Goal: Task Accomplishment & Management: Manage account settings

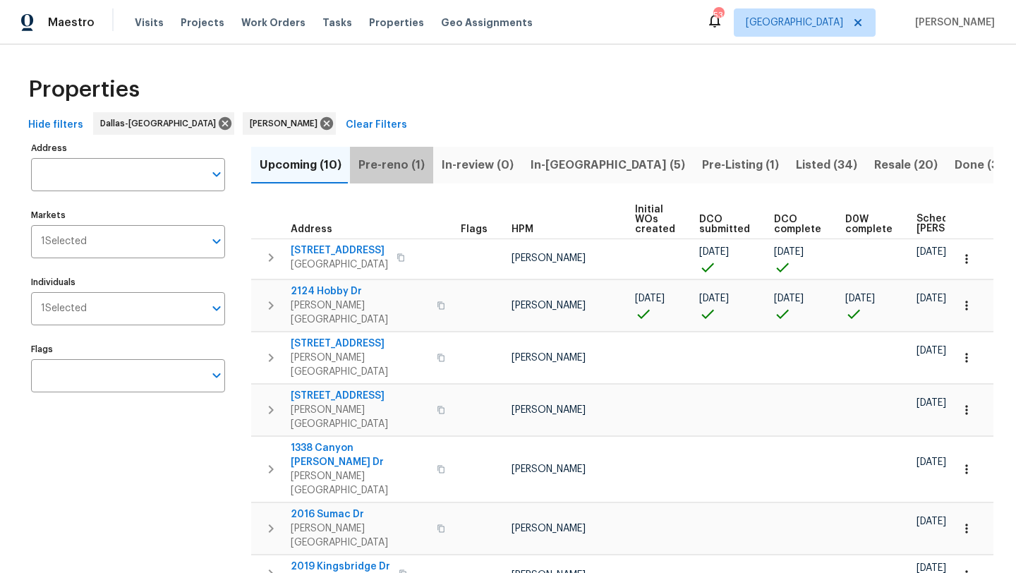
click at [404, 166] on span "Pre-reno (1)" at bounding box center [391, 165] width 66 height 20
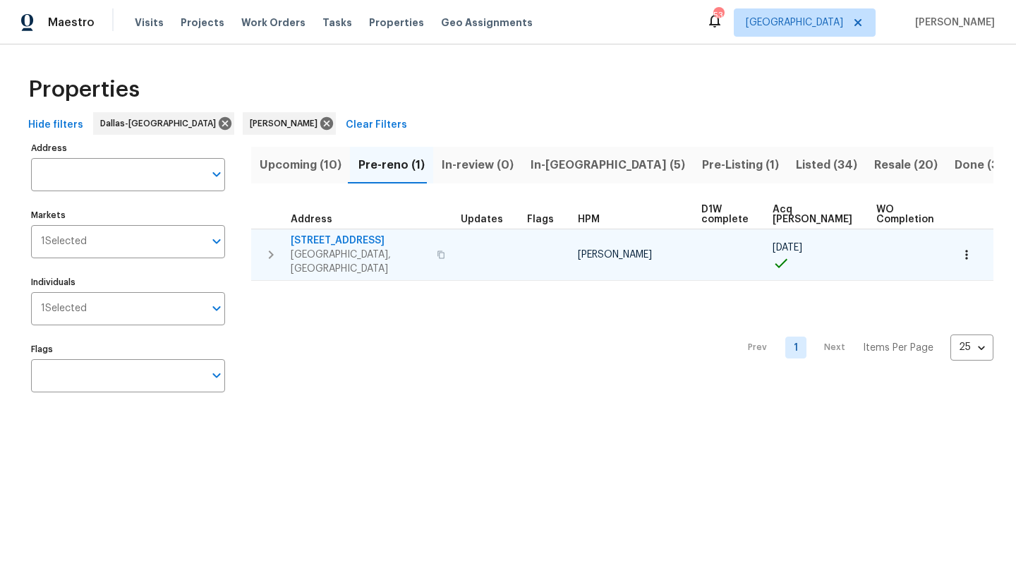
click at [966, 250] on icon "button" at bounding box center [966, 254] width 2 height 9
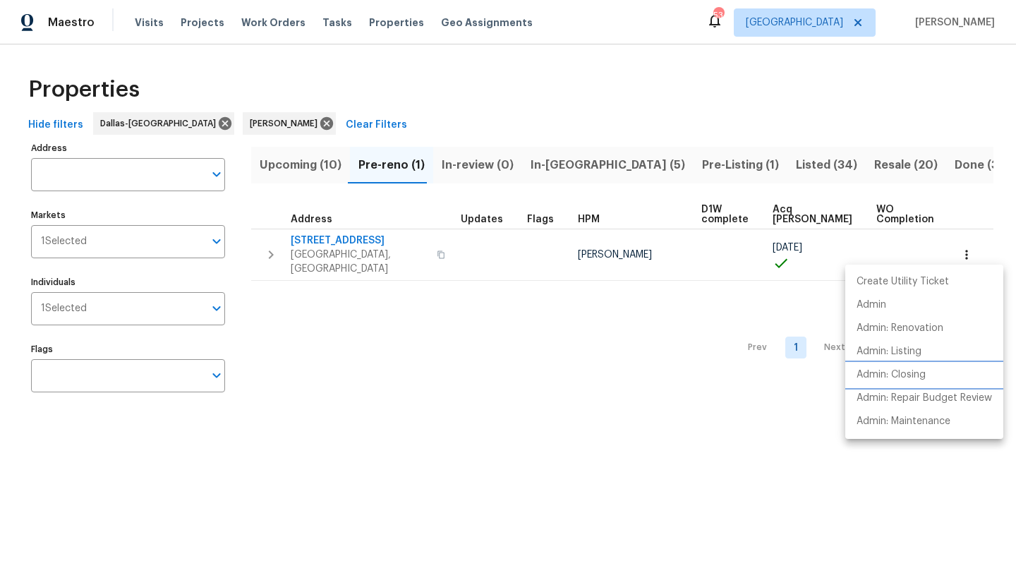
click at [898, 373] on p "Admin: Closing" at bounding box center [890, 374] width 69 height 15
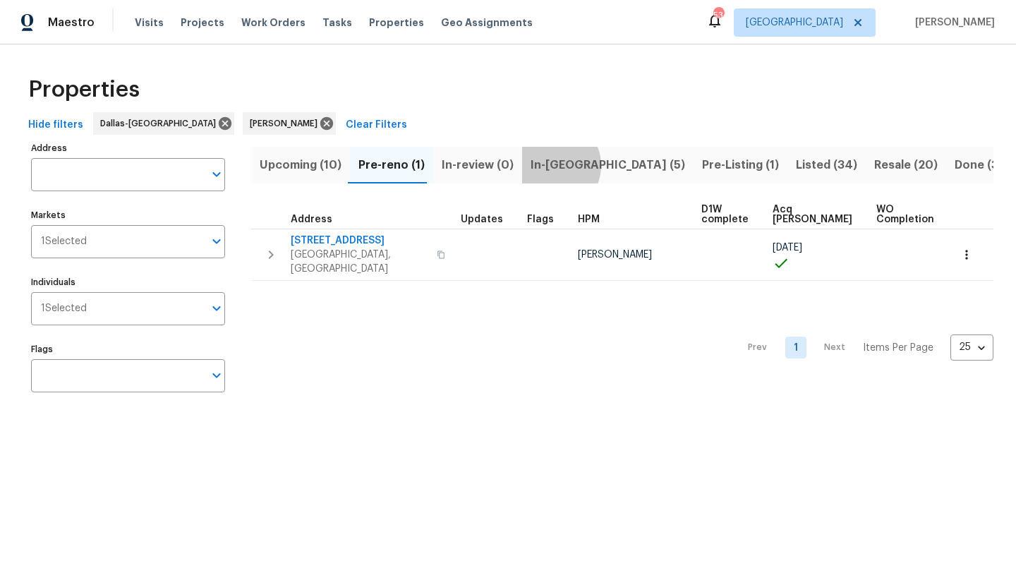
click at [542, 165] on span "In-reno (5)" at bounding box center [607, 165] width 154 height 20
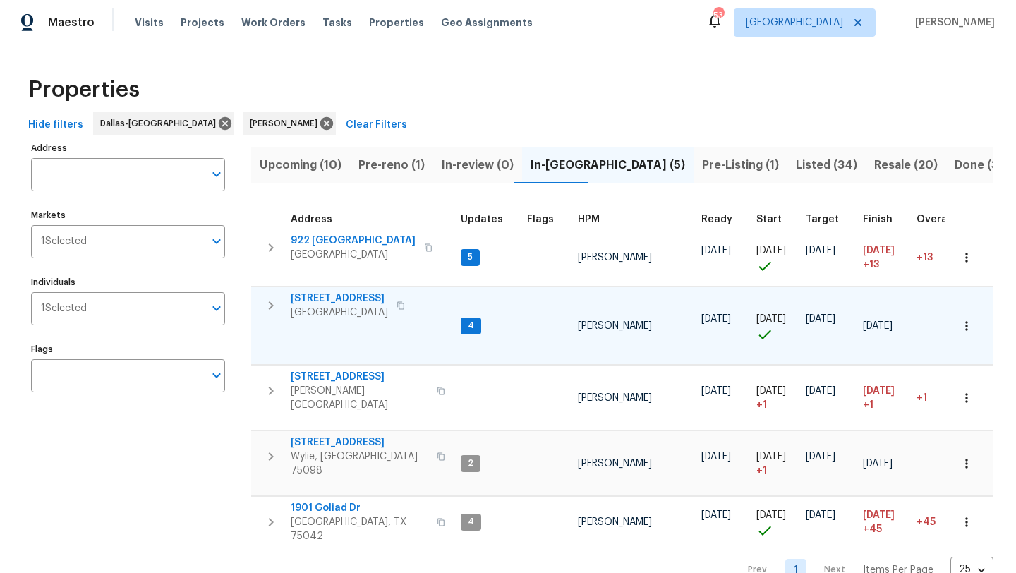
click at [374, 296] on span "721 Saddle Horn Way" at bounding box center [339, 298] width 97 height 14
click at [295, 169] on span "Upcoming (10)" at bounding box center [301, 165] width 82 height 20
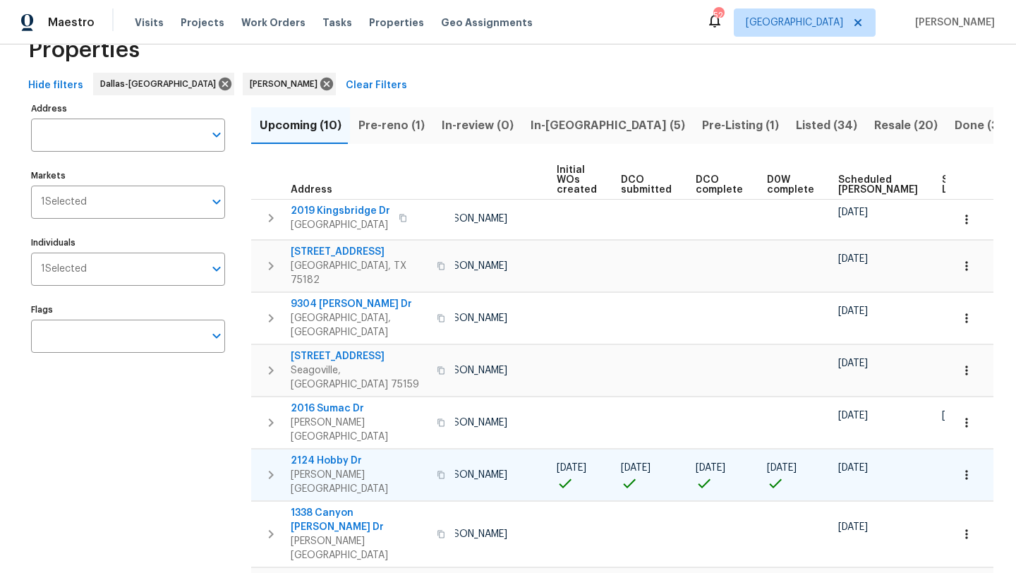
scroll to position [0, 155]
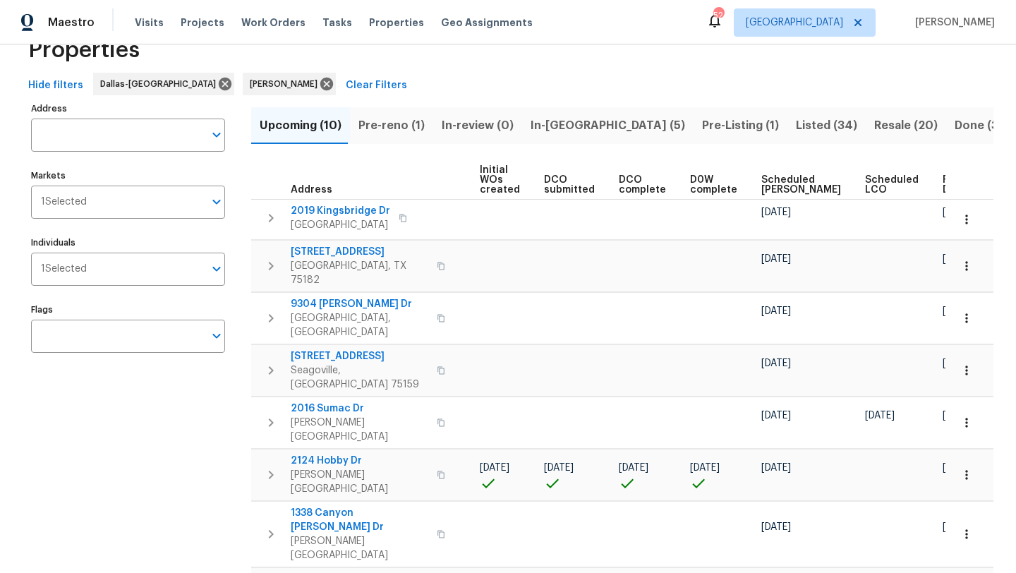
click at [774, 179] on span "Scheduled COE" at bounding box center [801, 185] width 80 height 20
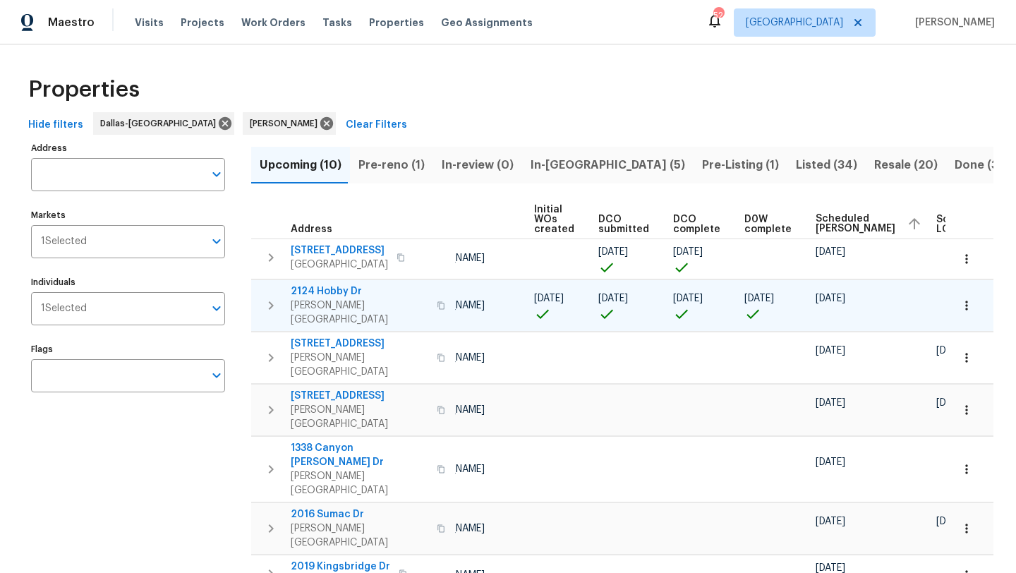
scroll to position [0, 172]
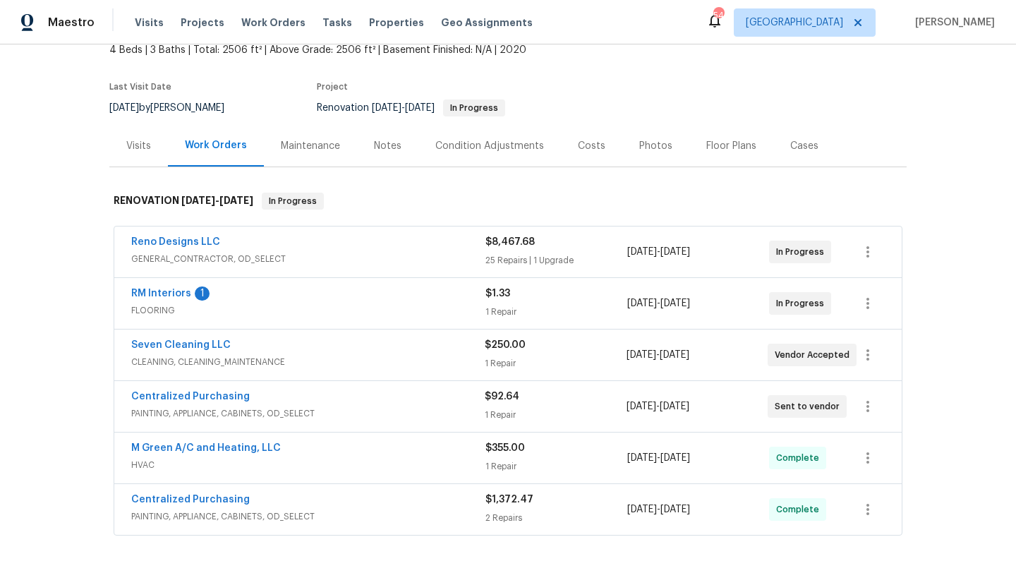
scroll to position [96, 0]
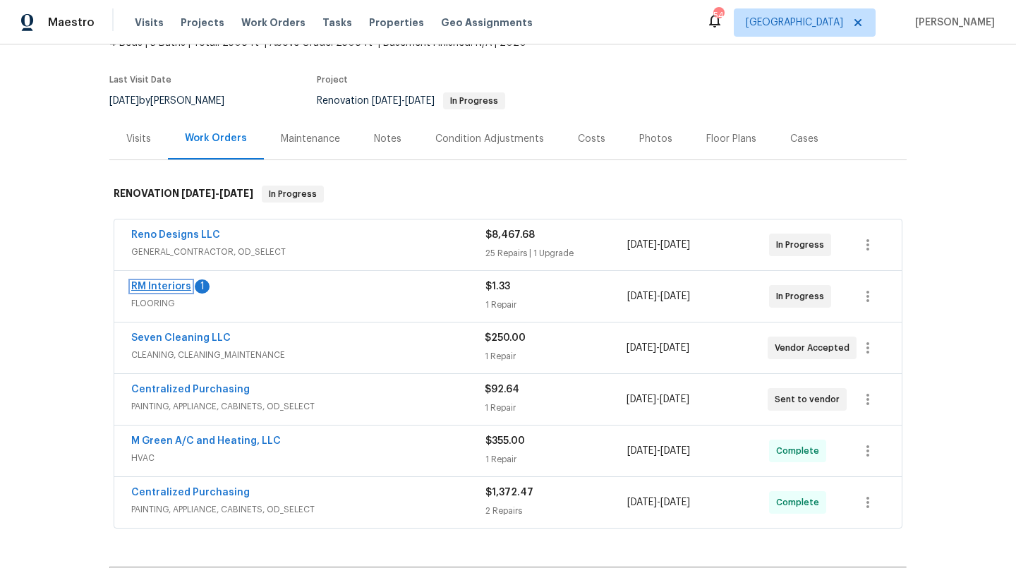
click at [170, 286] on link "RM Interiors" at bounding box center [161, 286] width 60 height 10
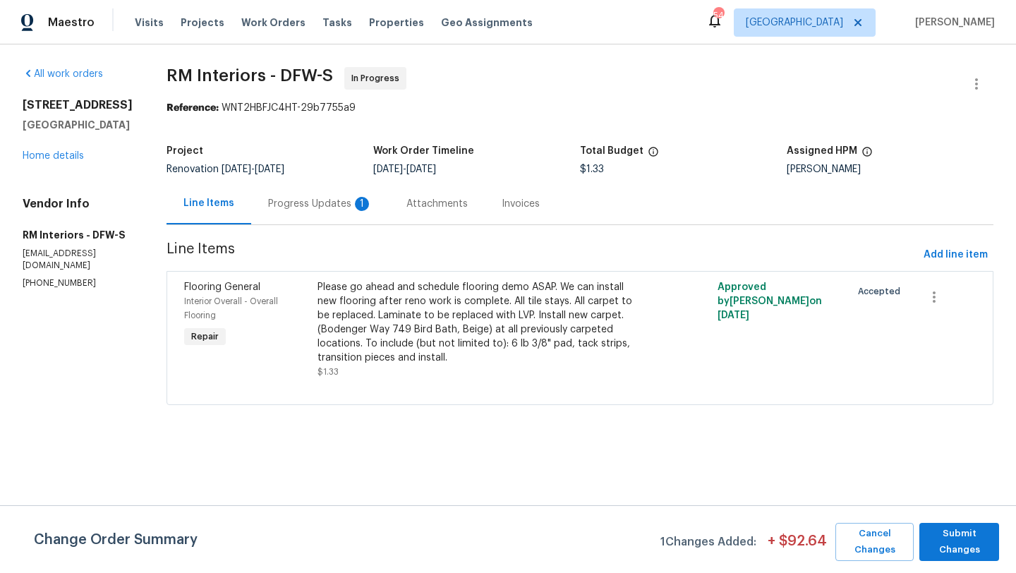
click at [314, 205] on div "Progress Updates 1" at bounding box center [320, 204] width 104 height 14
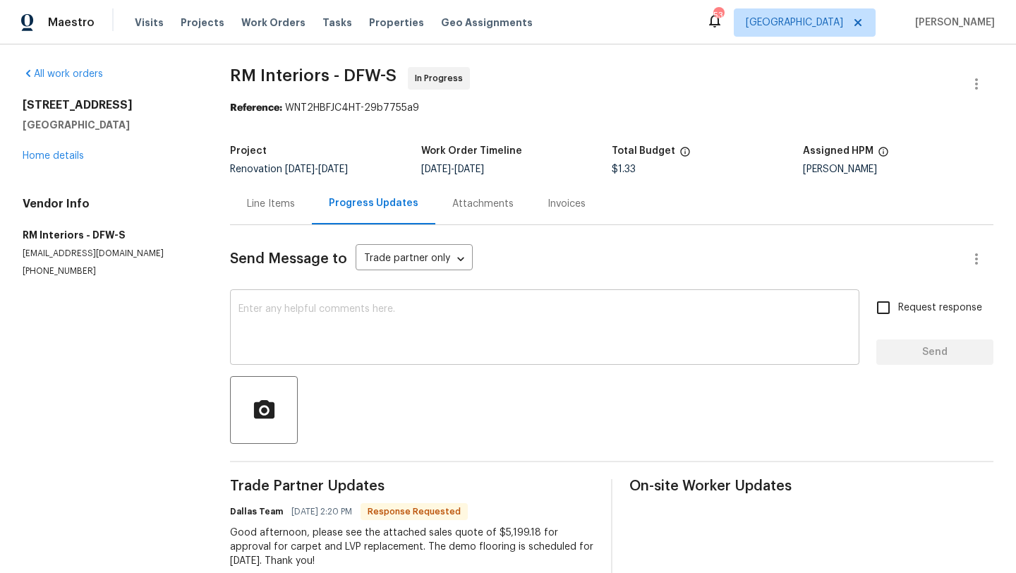
click at [320, 305] on textarea at bounding box center [544, 328] width 612 height 49
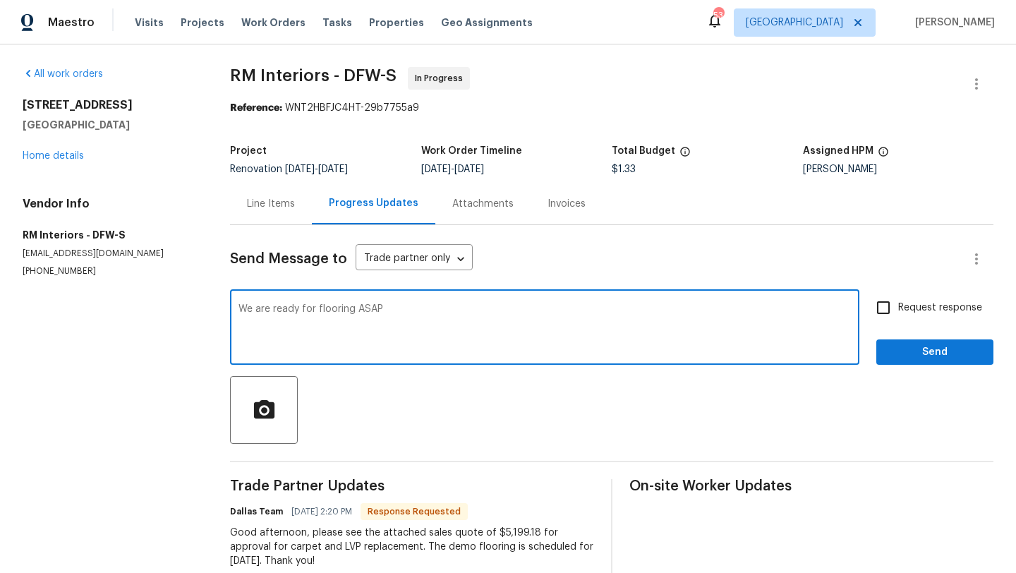
type textarea "We are ready for flooring ASAP"
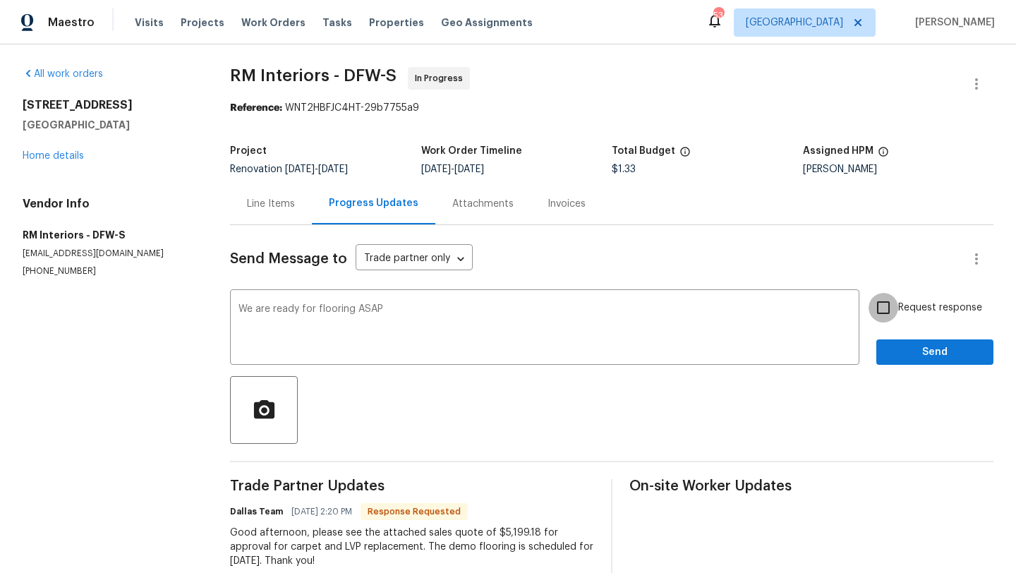
click at [884, 311] on input "Request response" at bounding box center [883, 308] width 30 height 30
checkbox input "true"
click at [904, 356] on span "Send" at bounding box center [934, 353] width 95 height 18
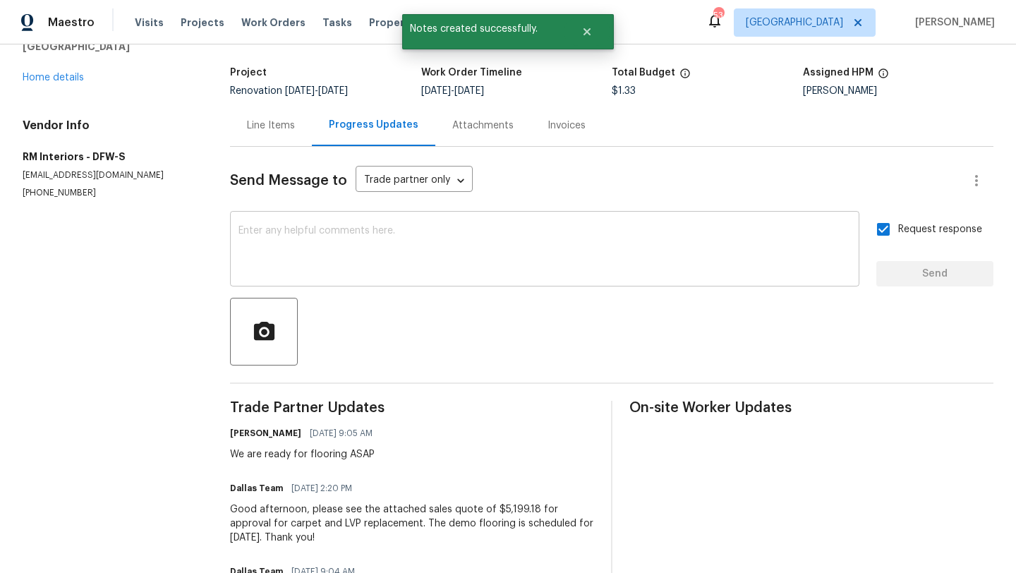
scroll to position [99, 0]
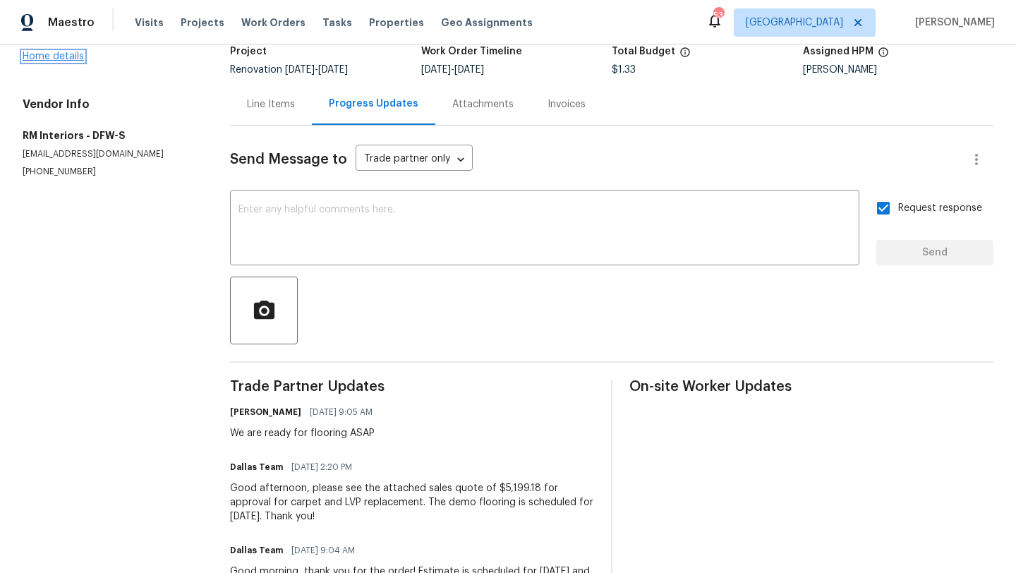
click at [64, 55] on link "Home details" at bounding box center [53, 56] width 61 height 10
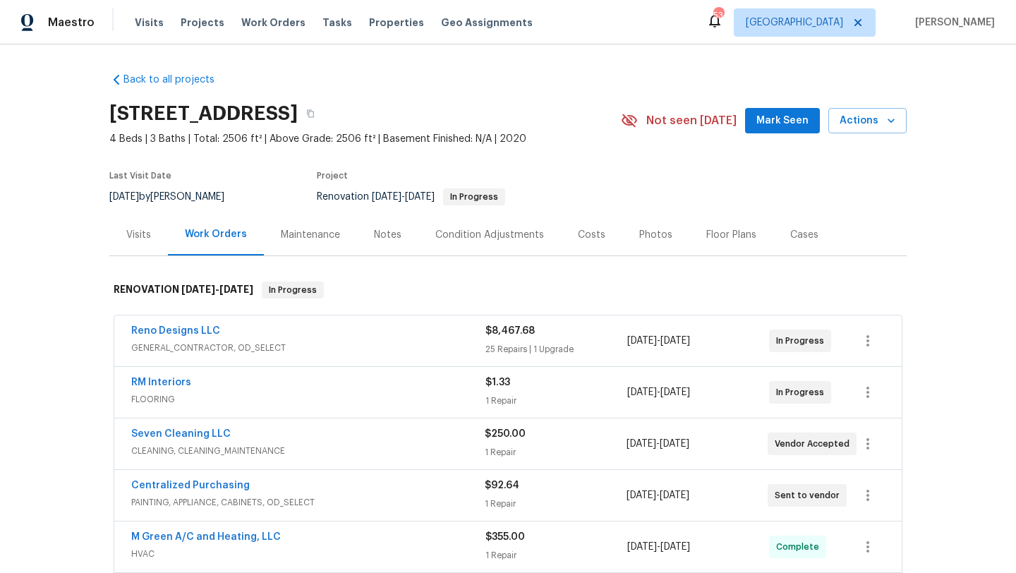
click at [212, 396] on span "FLOORING" at bounding box center [308, 399] width 354 height 14
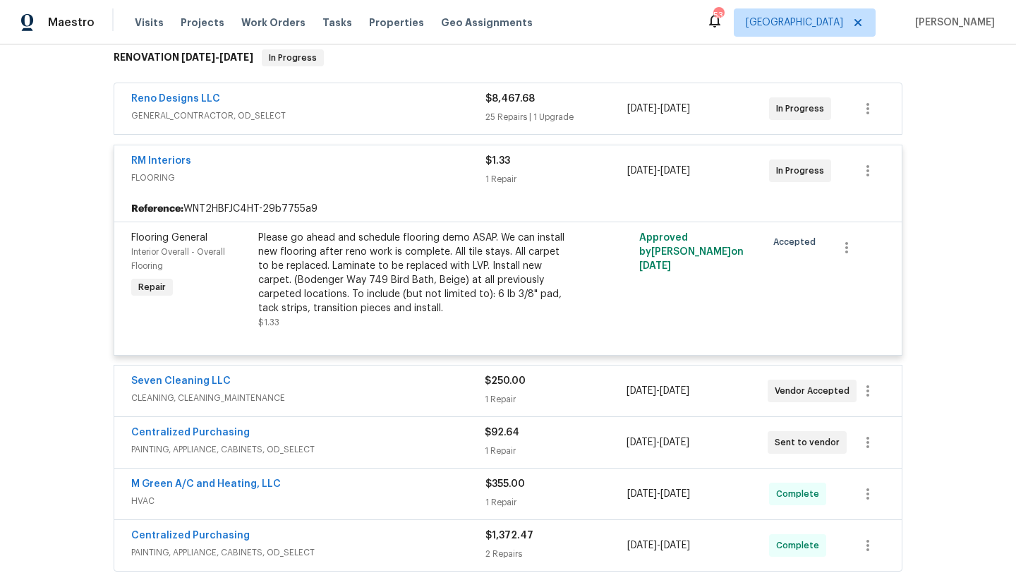
scroll to position [231, 0]
click at [169, 166] on span "RM Interiors" at bounding box center [161, 161] width 60 height 14
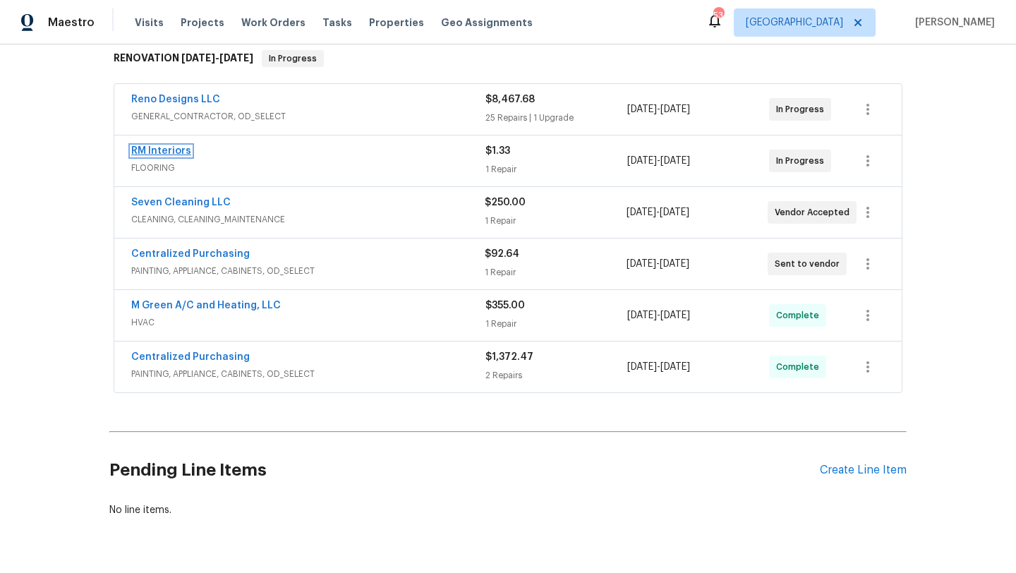
click at [170, 151] on link "RM Interiors" at bounding box center [161, 151] width 60 height 10
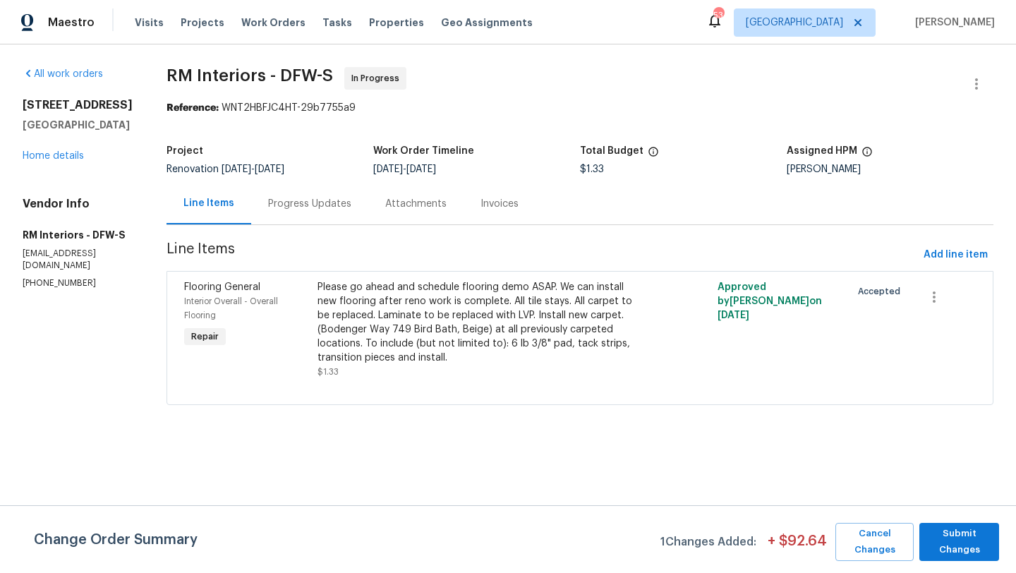
click at [305, 205] on div "Progress Updates" at bounding box center [309, 204] width 83 height 14
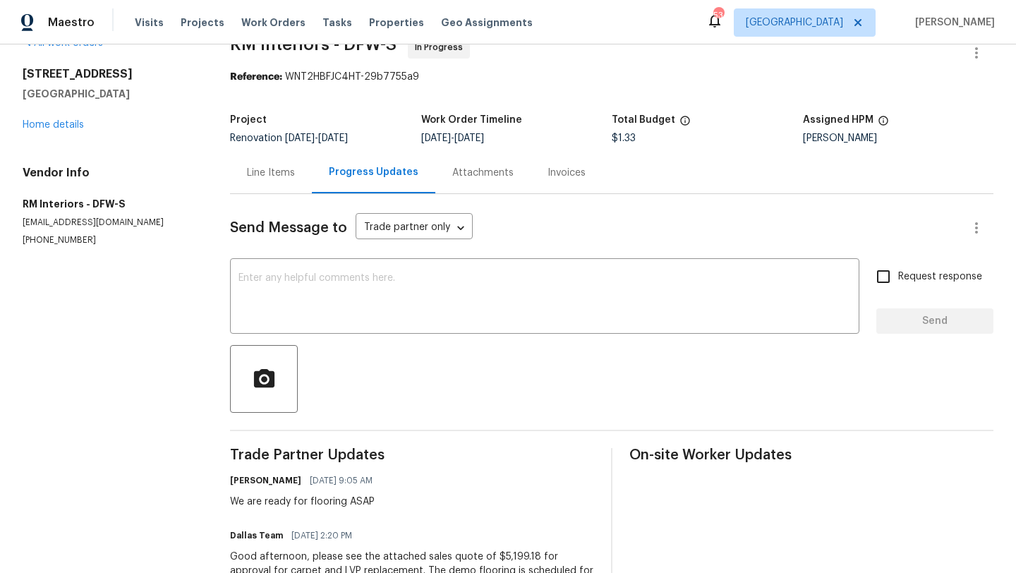
scroll to position [14, 0]
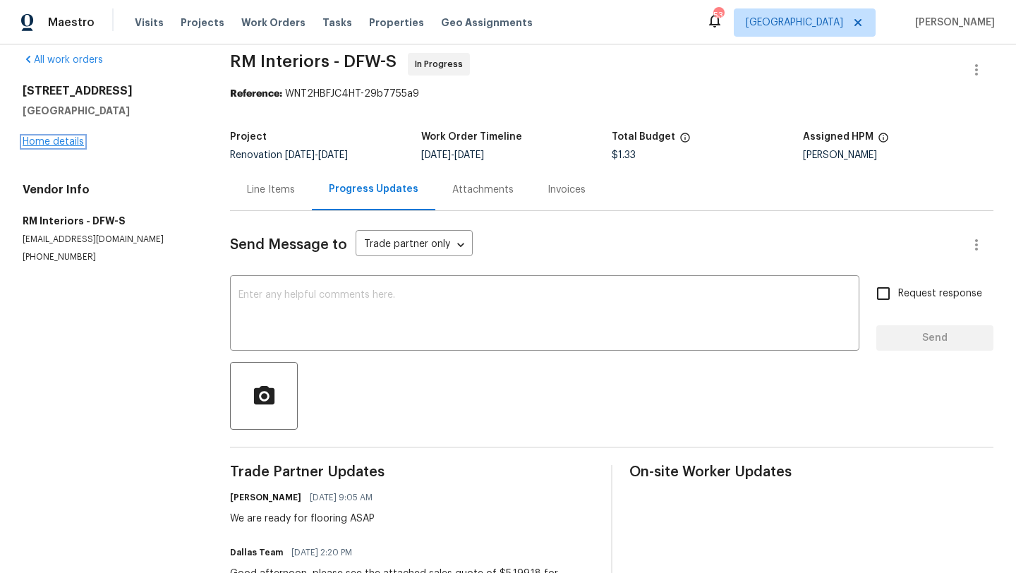
click at [70, 142] on link "Home details" at bounding box center [53, 142] width 61 height 10
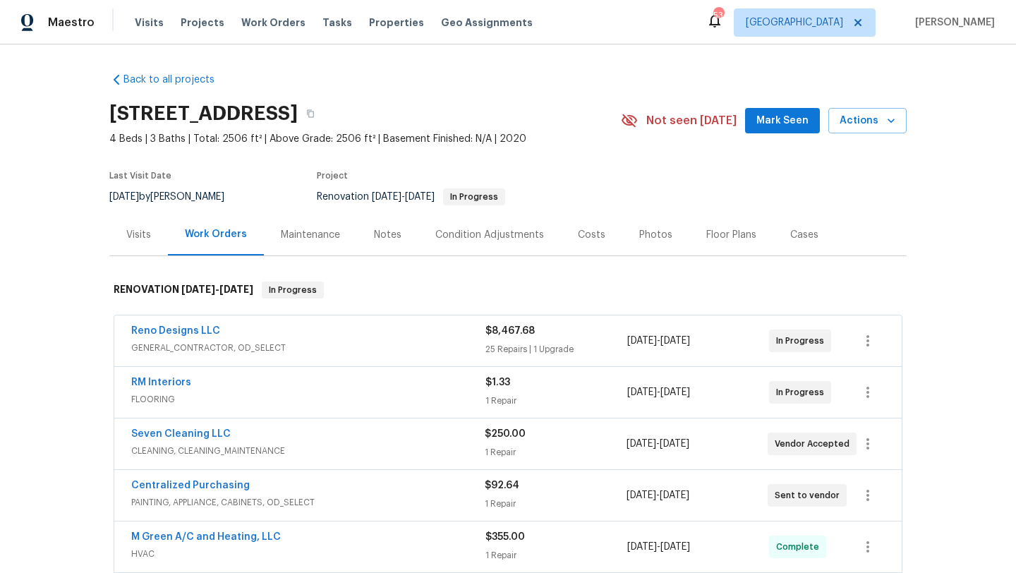
click at [286, 385] on div "RM Interiors" at bounding box center [308, 383] width 354 height 17
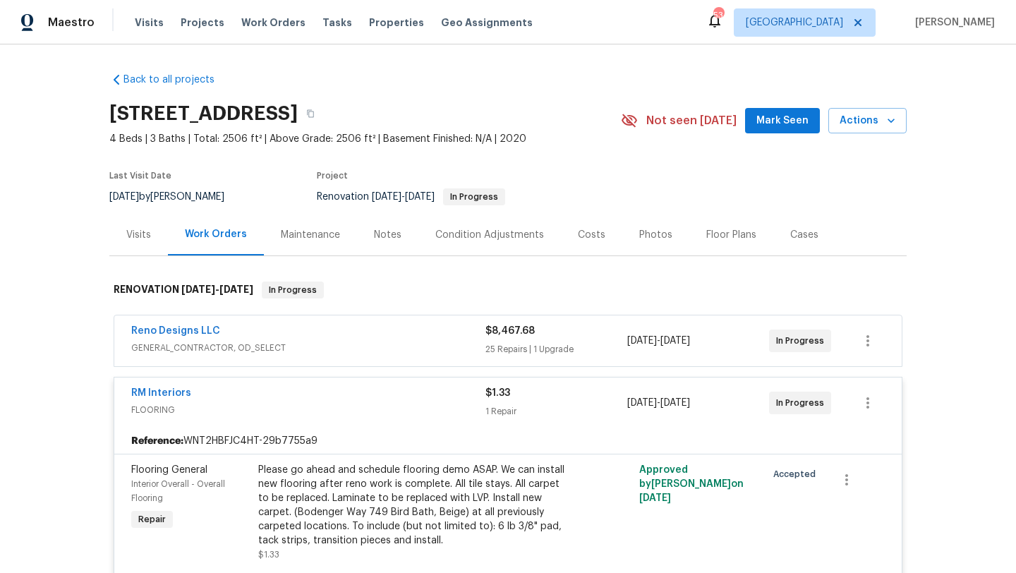
click at [309, 509] on div "Please go ahead and schedule flooring demo ASAP. We can install new flooring af…" at bounding box center [412, 505] width 309 height 85
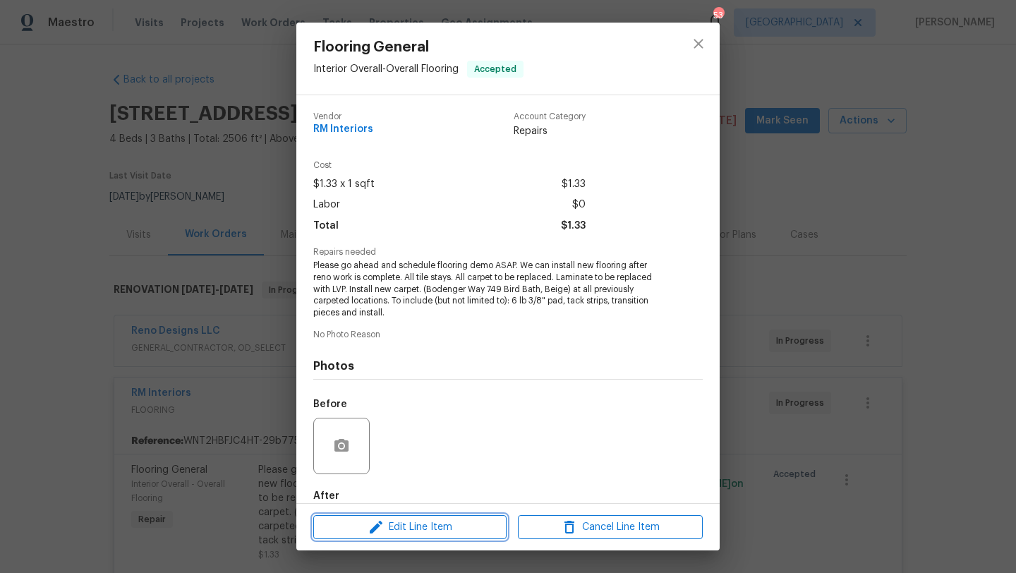
click at [436, 528] on span "Edit Line Item" at bounding box center [409, 527] width 185 height 18
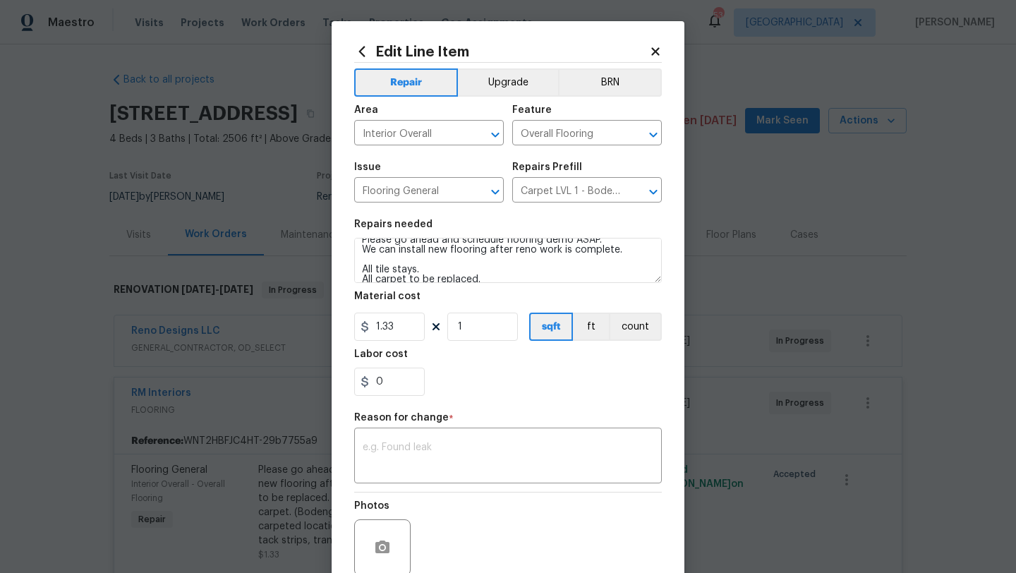
scroll to position [7, 0]
drag, startPoint x: 401, startPoint y: 325, endPoint x: 359, endPoint y: 325, distance: 42.3
click at [359, 325] on div "1.33" at bounding box center [389, 326] width 71 height 28
type input "5199.18"
click at [482, 389] on div "0" at bounding box center [508, 381] width 308 height 28
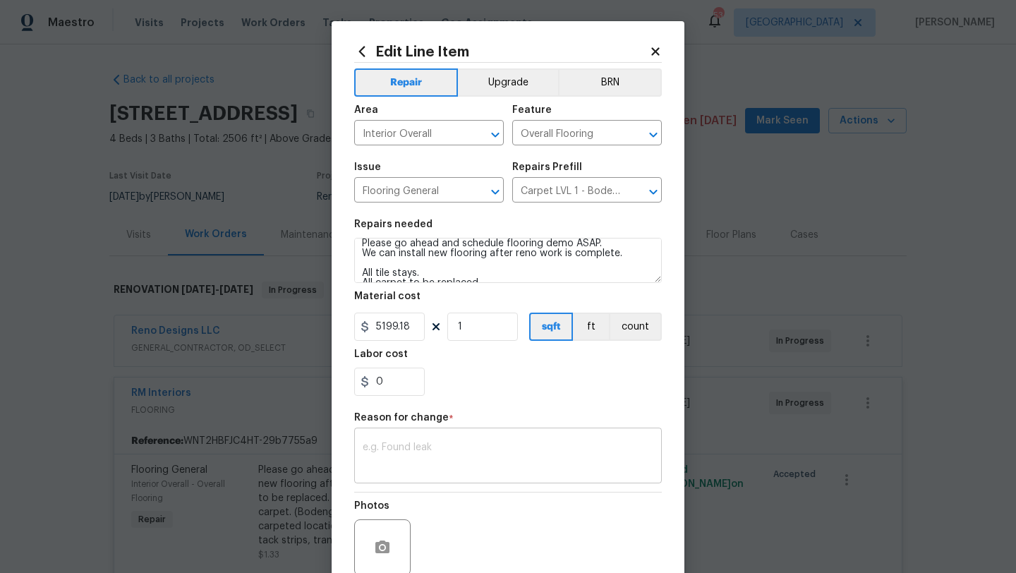
click at [457, 439] on div "x ​" at bounding box center [508, 457] width 308 height 52
type textarea "scope"
click at [529, 387] on div "0" at bounding box center [508, 381] width 308 height 28
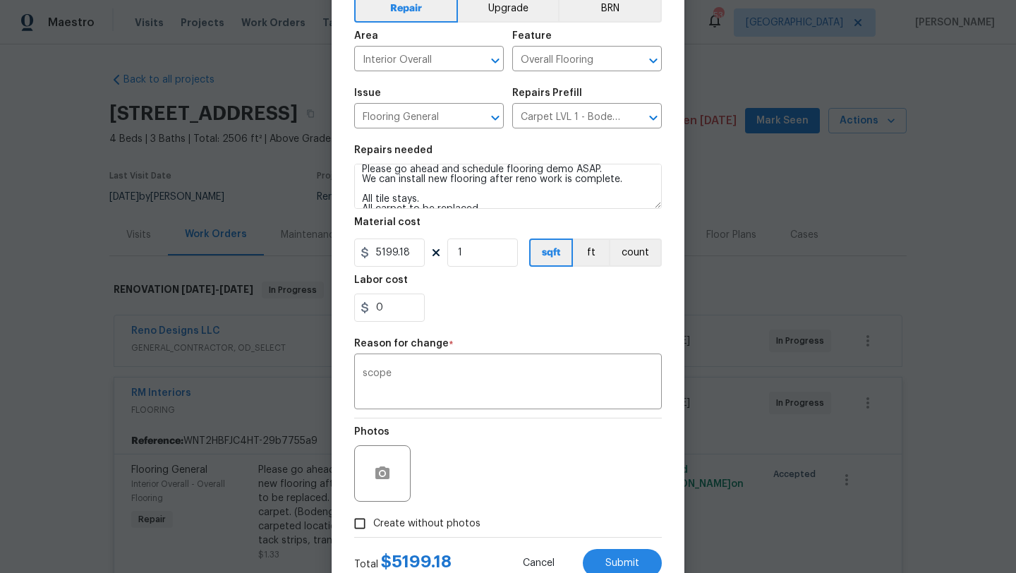
scroll to position [118, 0]
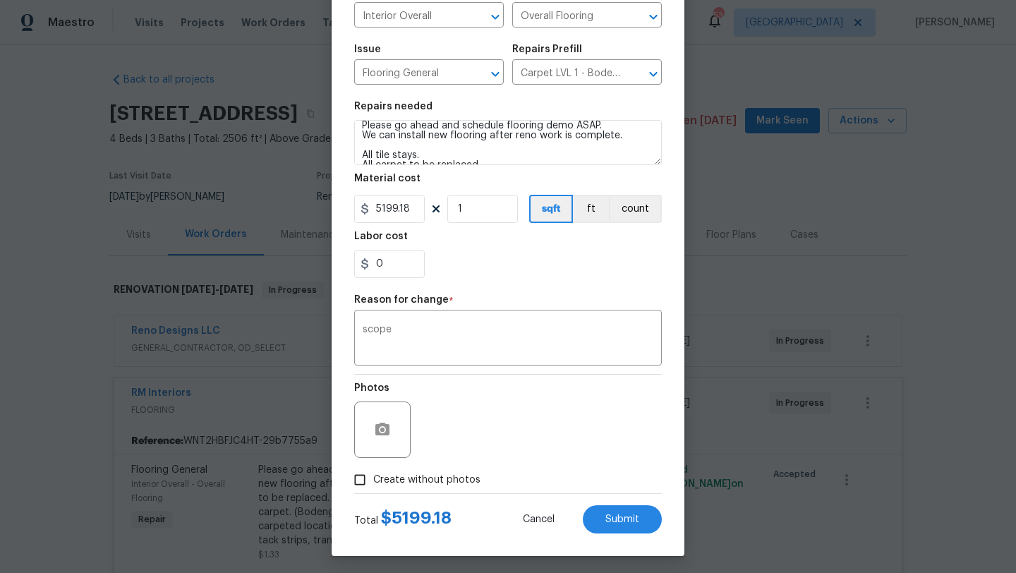
click at [444, 477] on span "Create without photos" at bounding box center [426, 480] width 107 height 15
click at [373, 477] on input "Create without photos" at bounding box center [359, 479] width 27 height 27
checkbox input "true"
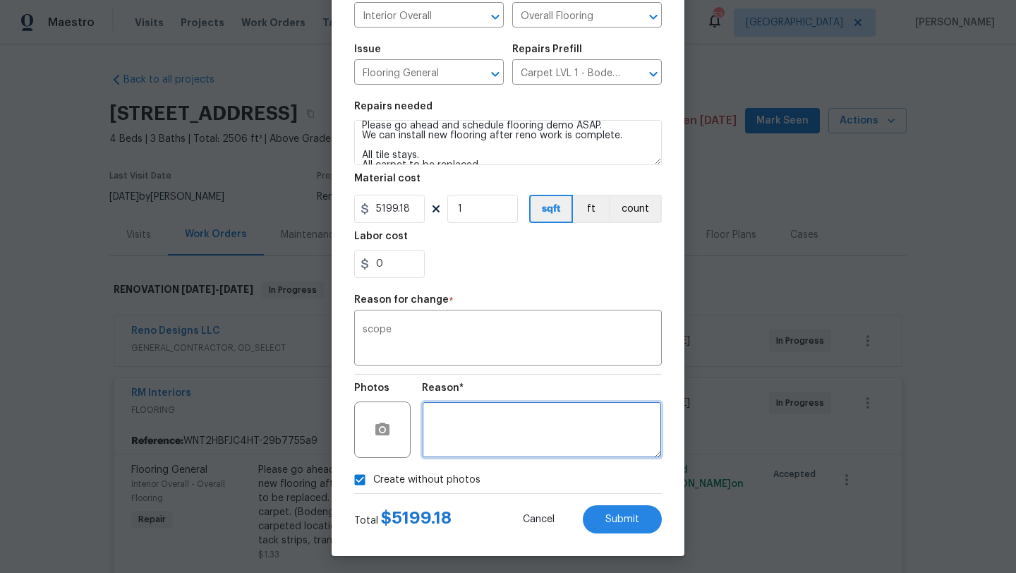
click at [483, 431] on textarea at bounding box center [542, 429] width 240 height 56
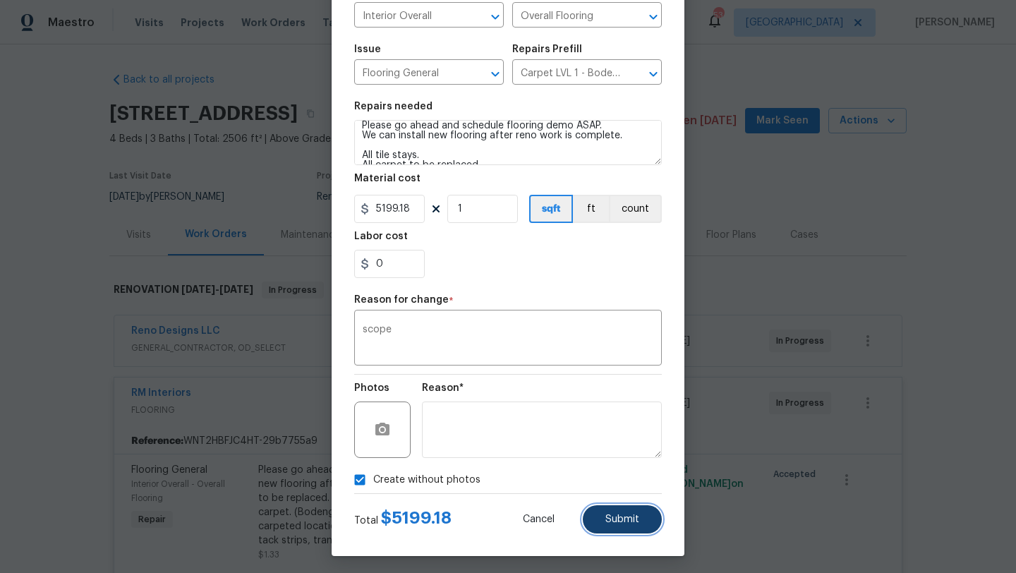
click at [597, 514] on button "Submit" at bounding box center [622, 519] width 79 height 28
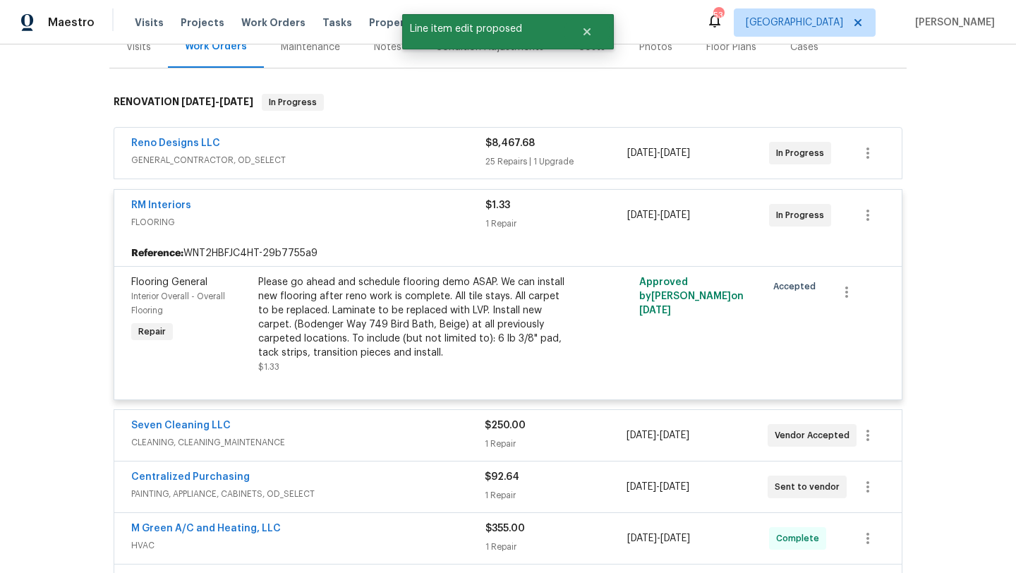
scroll to position [213, 0]
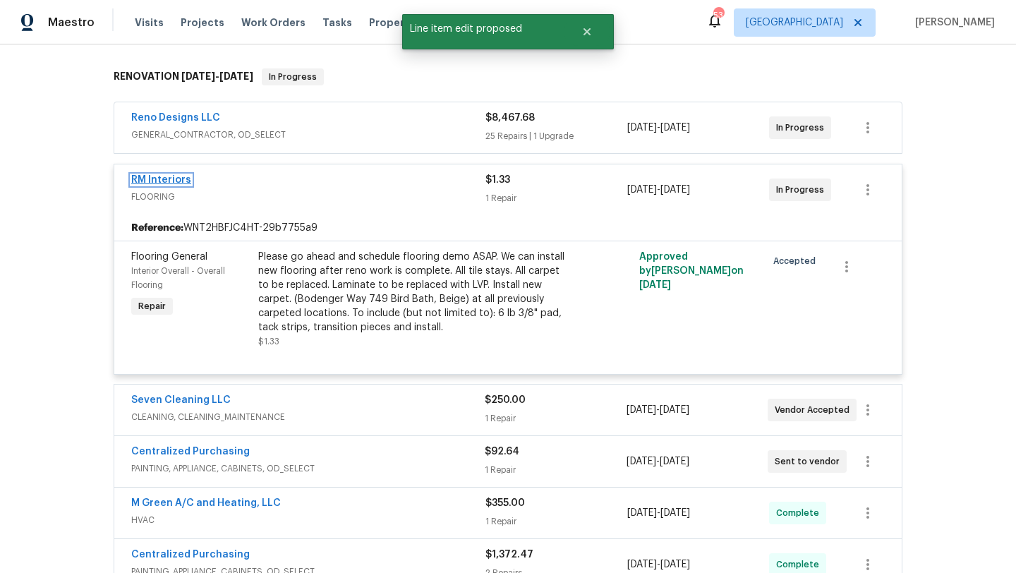
click at [181, 176] on link "RM Interiors" at bounding box center [161, 180] width 60 height 10
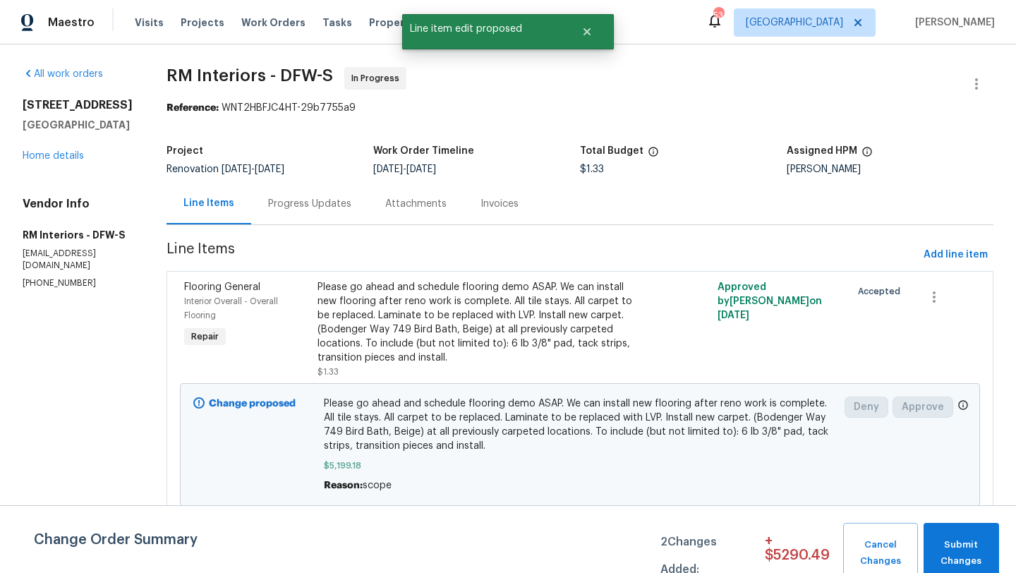
click at [966, 519] on div "Change Order Summary 2 Changes Added: + $ 5290.49 Cancel Changes Submit Changes" at bounding box center [508, 539] width 1016 height 68
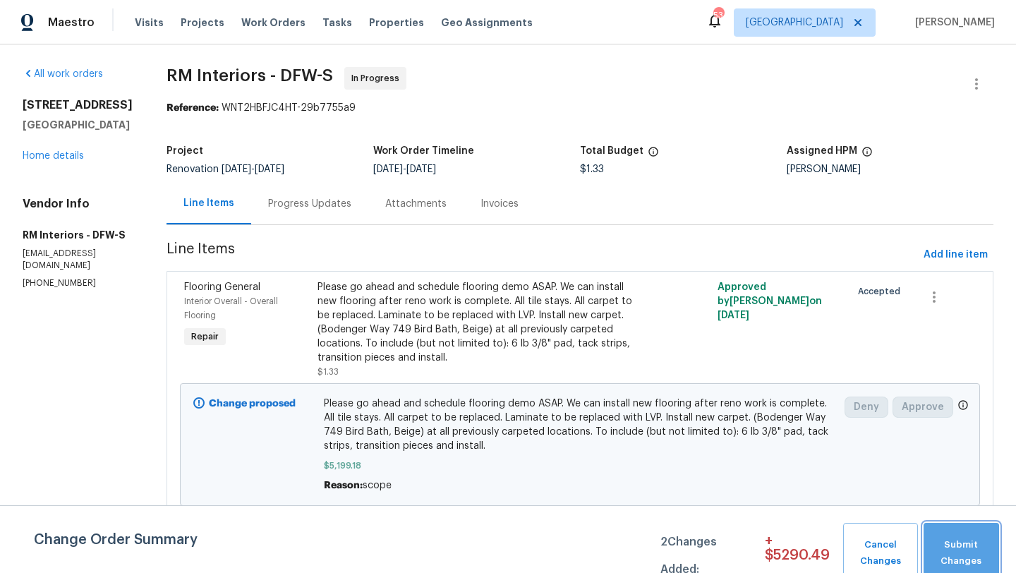
click at [968, 533] on button "Submit Changes" at bounding box center [960, 553] width 75 height 61
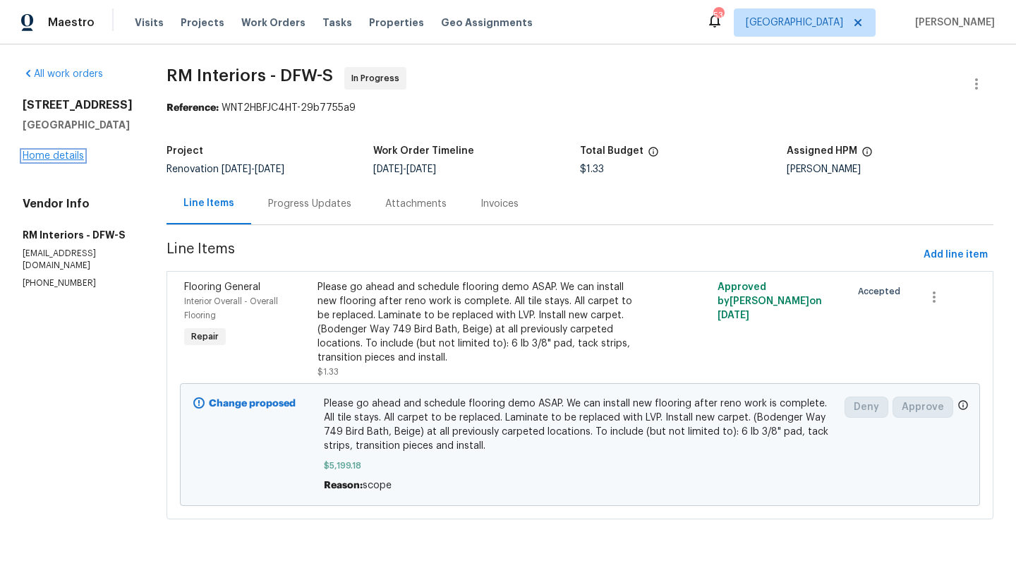
click at [64, 161] on link "Home details" at bounding box center [53, 156] width 61 height 10
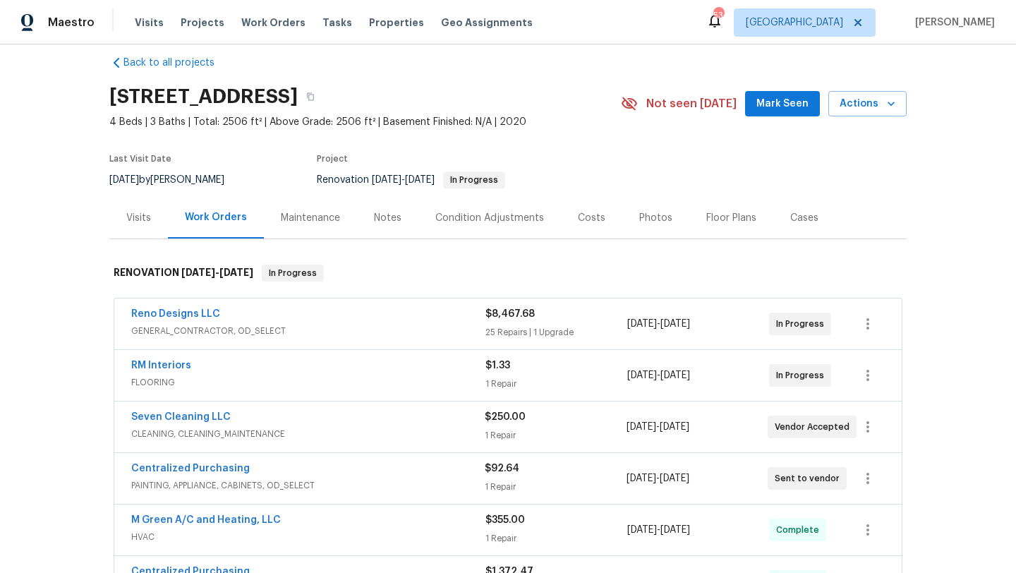
scroll to position [18, 0]
click at [316, 323] on span "GENERAL_CONTRACTOR, OD_SELECT" at bounding box center [308, 330] width 354 height 14
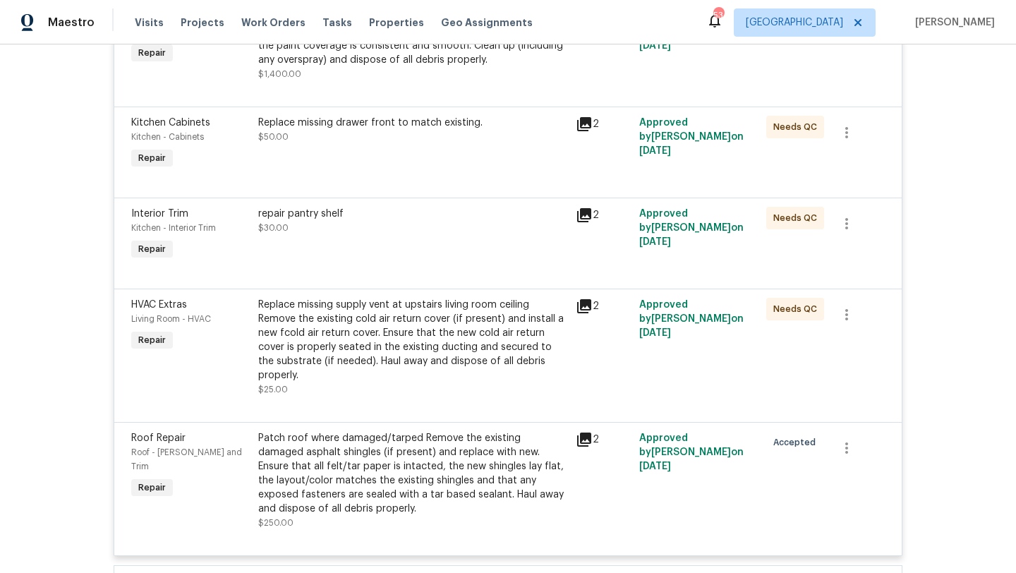
scroll to position [2951, 0]
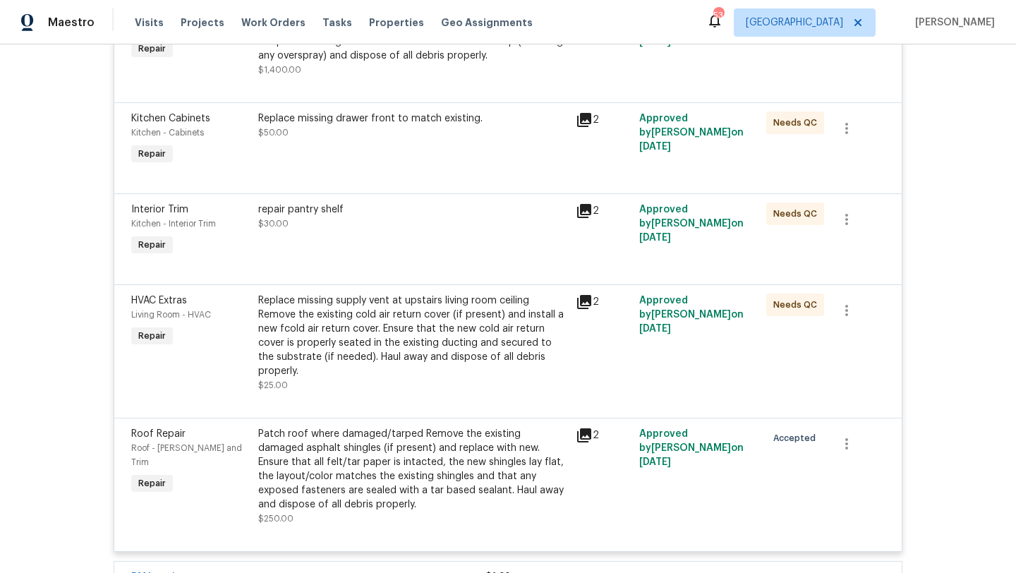
click at [339, 428] on div "Patch roof where damaged/tarped Remove the existing damaged asphalt shingles (i…" at bounding box center [412, 469] width 309 height 85
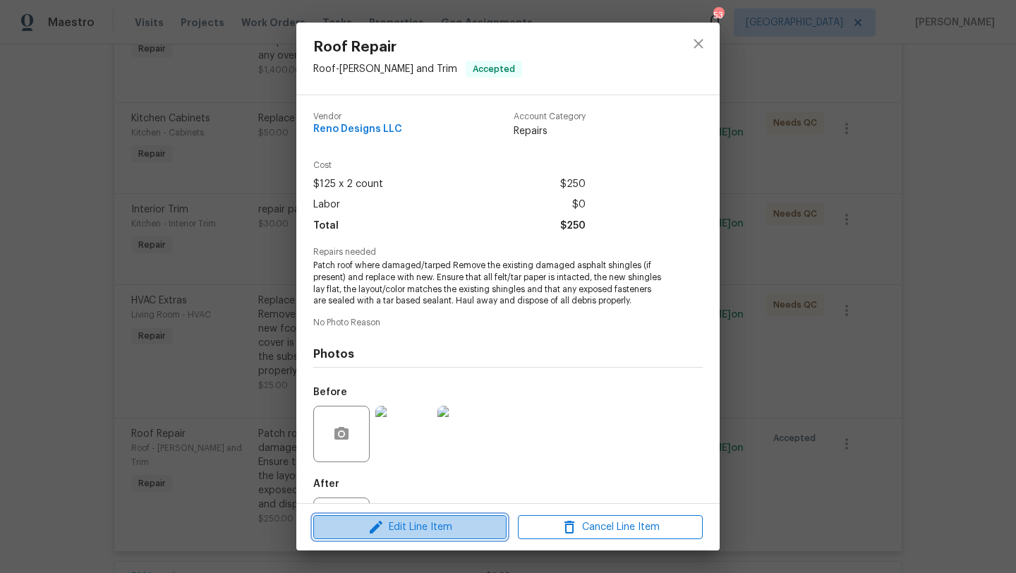
click at [415, 533] on span "Edit Line Item" at bounding box center [409, 527] width 185 height 18
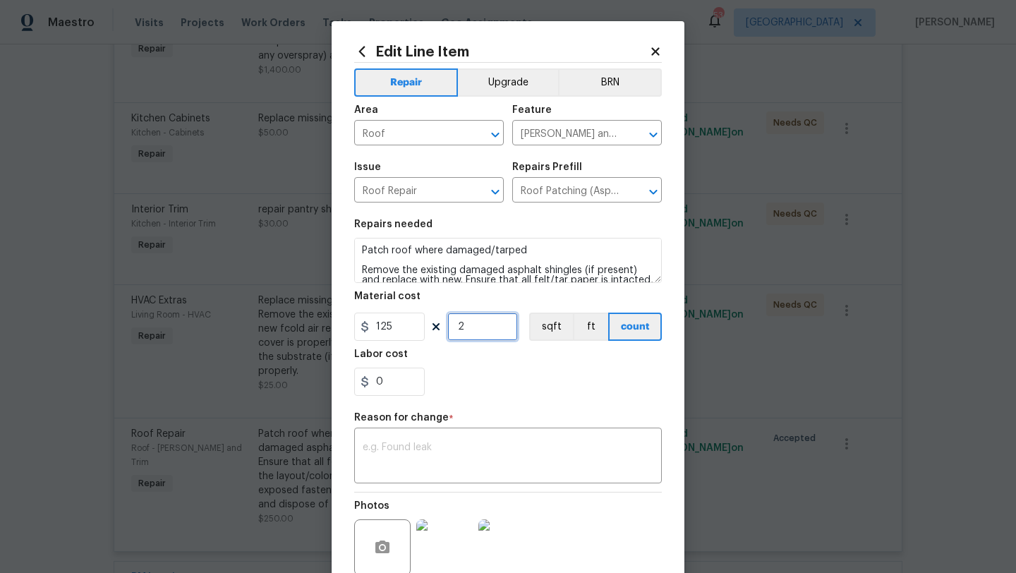
click at [463, 332] on input "2" at bounding box center [482, 326] width 71 height 28
click at [569, 384] on div "0" at bounding box center [508, 381] width 308 height 28
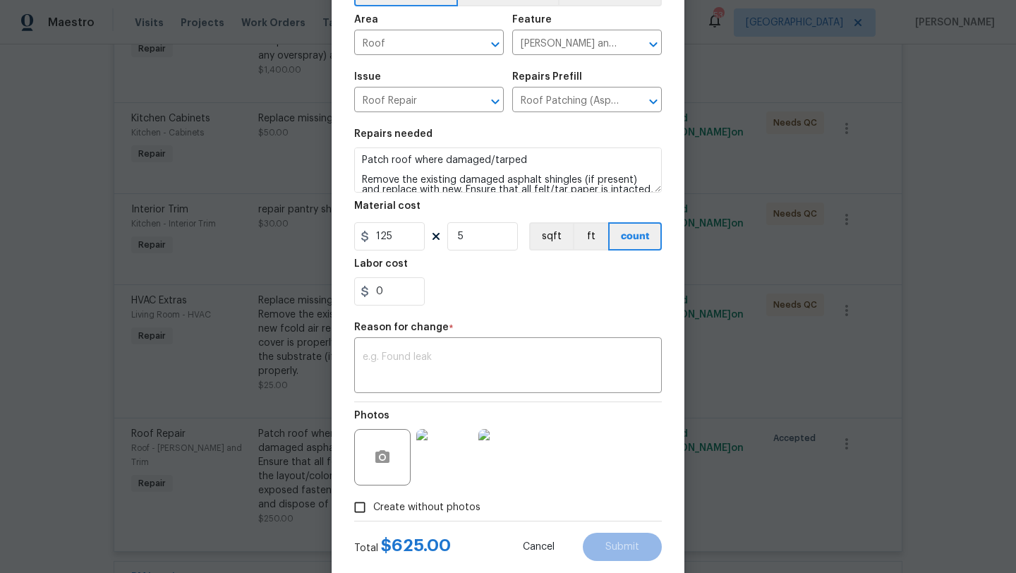
scroll to position [94, 0]
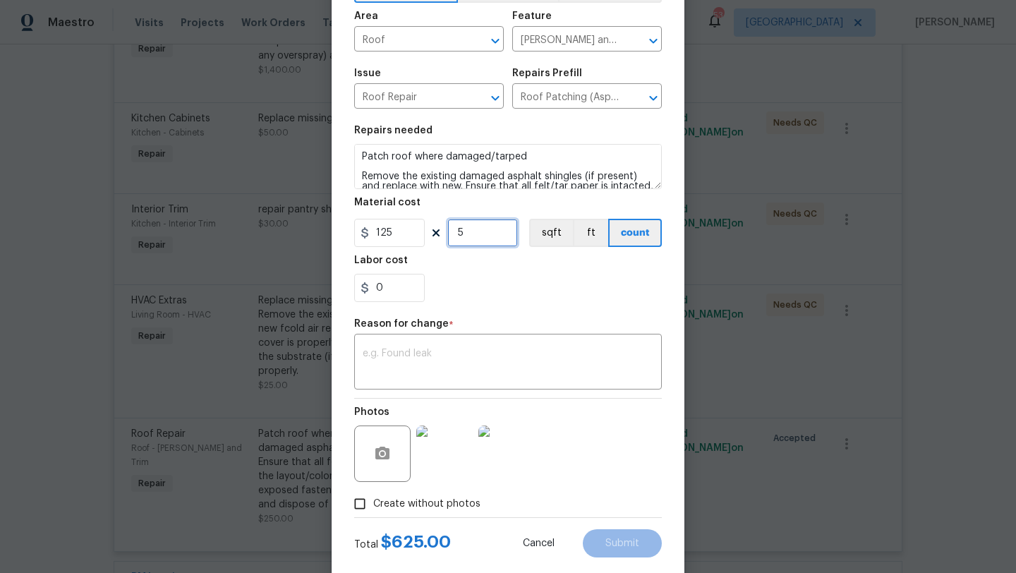
drag, startPoint x: 465, startPoint y: 233, endPoint x: 443, endPoint y: 233, distance: 21.9
click at [443, 233] on div "125 5 sqft ft count" at bounding box center [508, 233] width 308 height 28
type input "6"
drag, startPoint x: 389, startPoint y: 286, endPoint x: 363, endPoint y: 286, distance: 25.4
click at [363, 286] on div "0" at bounding box center [389, 288] width 71 height 28
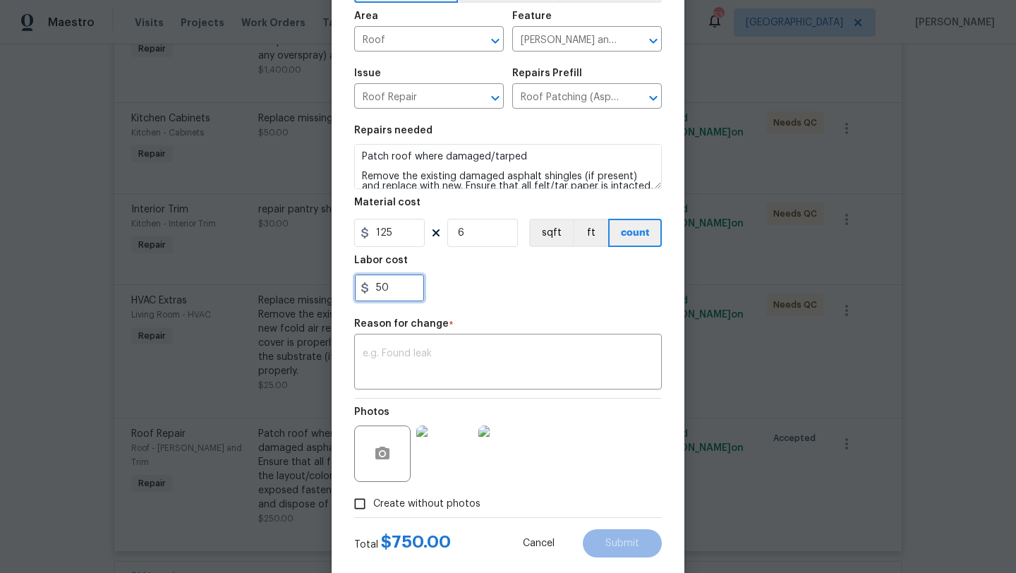
type input "50"
click at [473, 280] on div "50" at bounding box center [508, 288] width 308 height 28
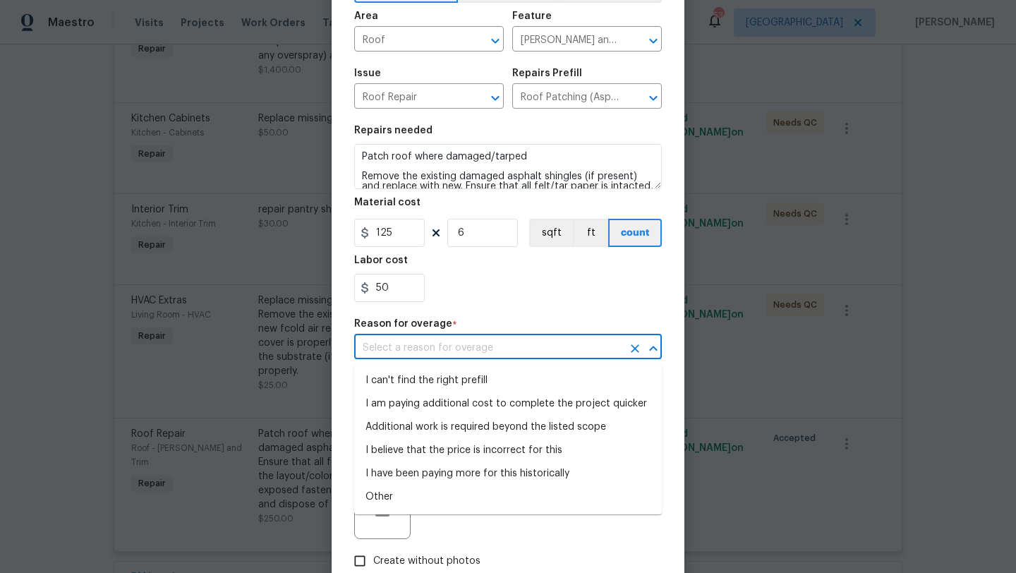
click at [414, 353] on input "text" at bounding box center [488, 348] width 268 height 22
click at [416, 427] on li "Additional work is required beyond the listed scope" at bounding box center [508, 426] width 308 height 23
type input "Additional work is required beyond the listed scope"
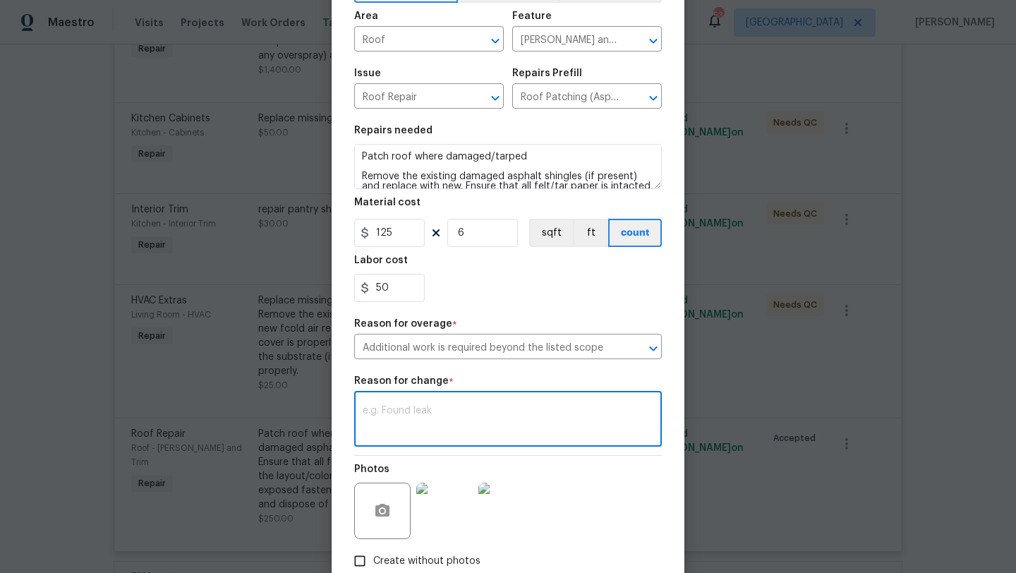
click at [415, 420] on textarea at bounding box center [508, 421] width 291 height 30
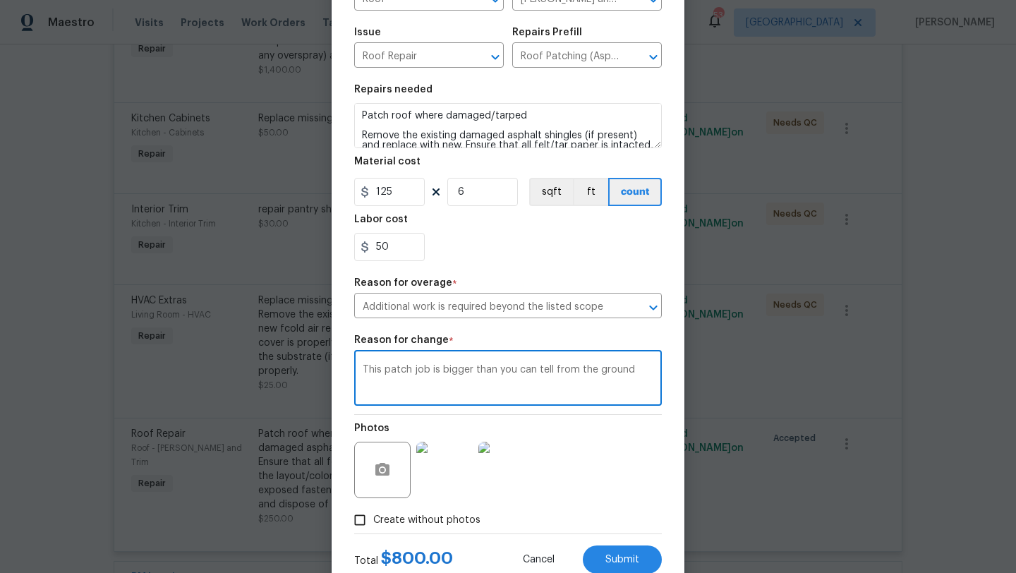
scroll to position [180, 0]
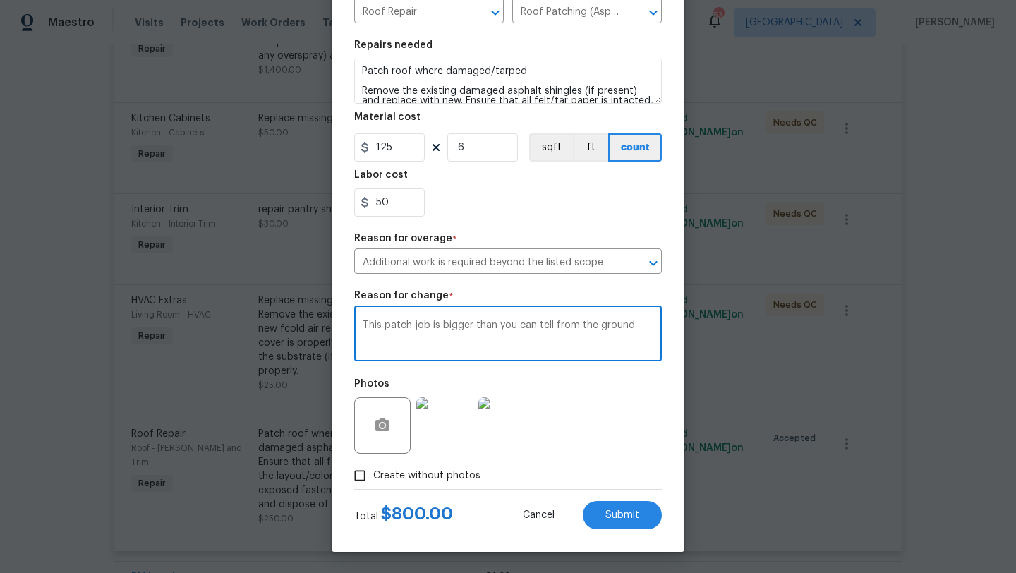
type textarea "This patch job is bigger than you can tell from the ground"
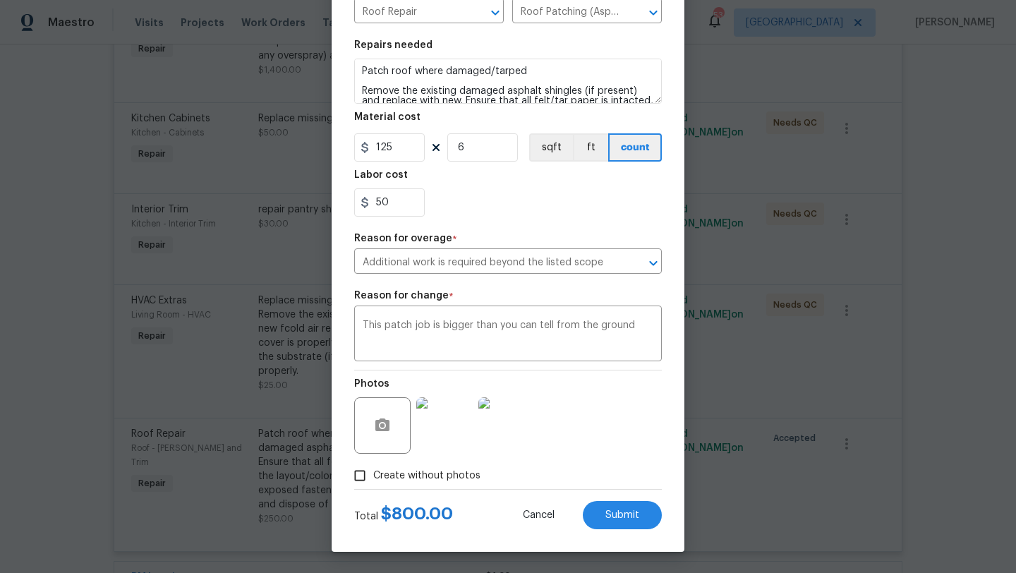
click at [423, 480] on span "Create without photos" at bounding box center [426, 475] width 107 height 15
click at [373, 480] on input "Create without photos" at bounding box center [359, 475] width 27 height 27
click at [428, 476] on span "Create without photos" at bounding box center [426, 475] width 107 height 15
click at [373, 476] on input "Create without photos" at bounding box center [359, 475] width 27 height 27
checkbox input "false"
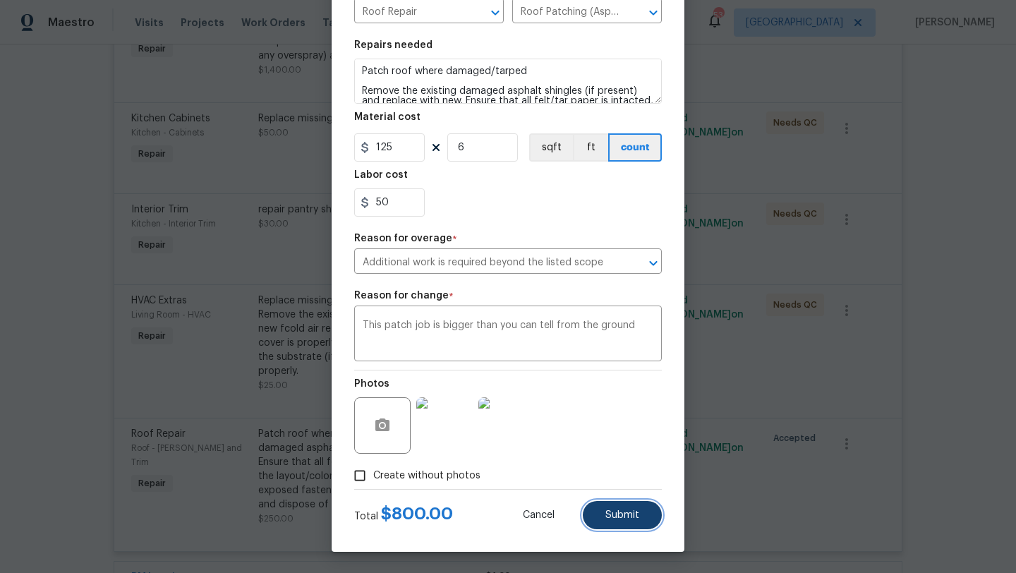
click at [602, 515] on button "Submit" at bounding box center [622, 515] width 79 height 28
type input "2"
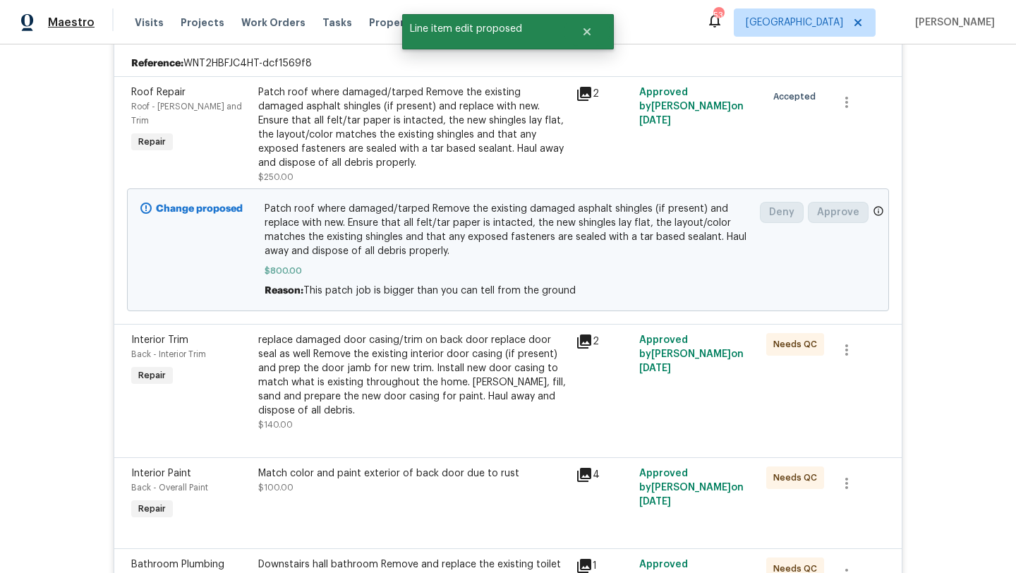
scroll to position [2951, 0]
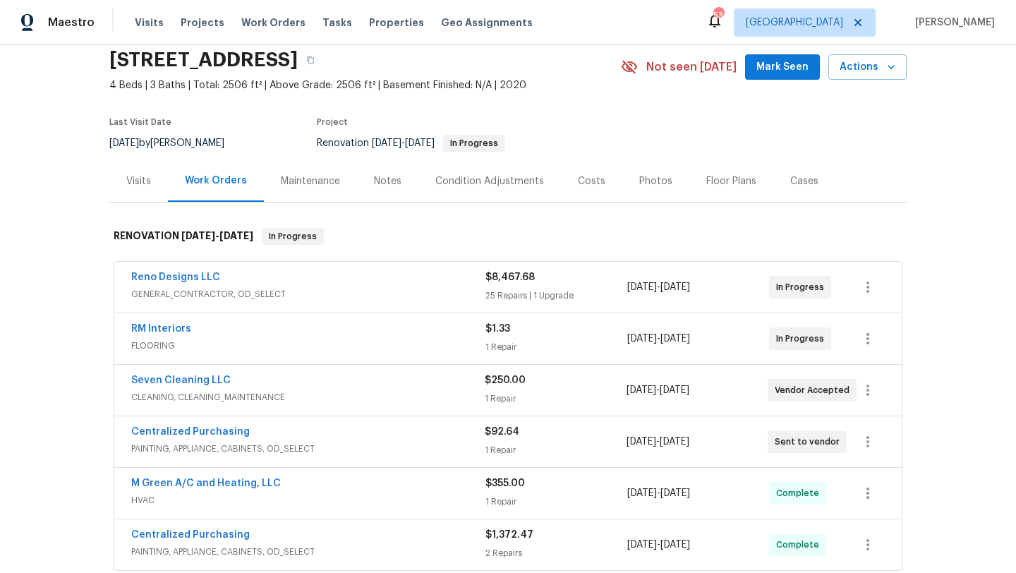
scroll to position [70, 0]
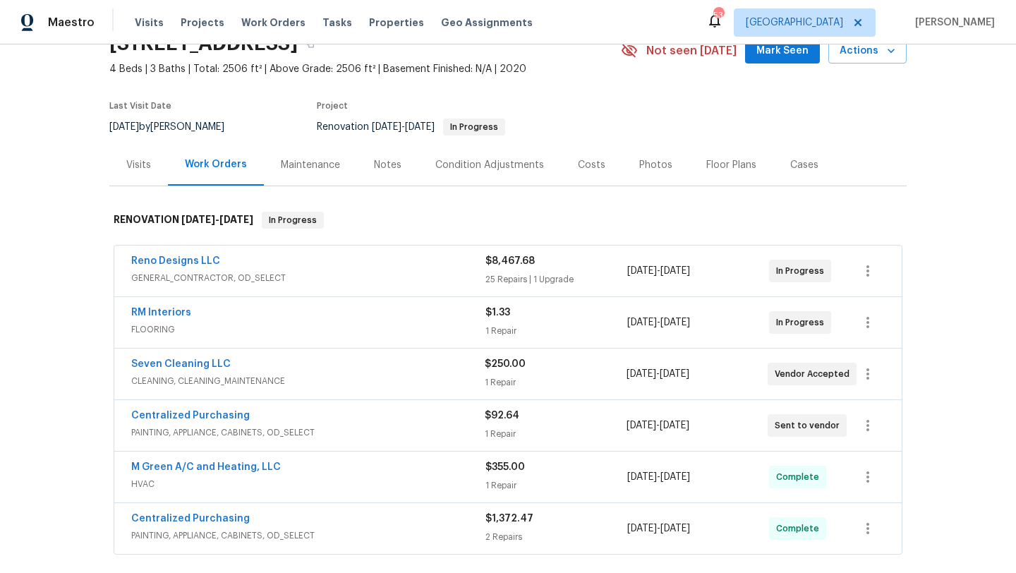
click at [208, 255] on span "Reno Designs LLC" at bounding box center [175, 261] width 89 height 14
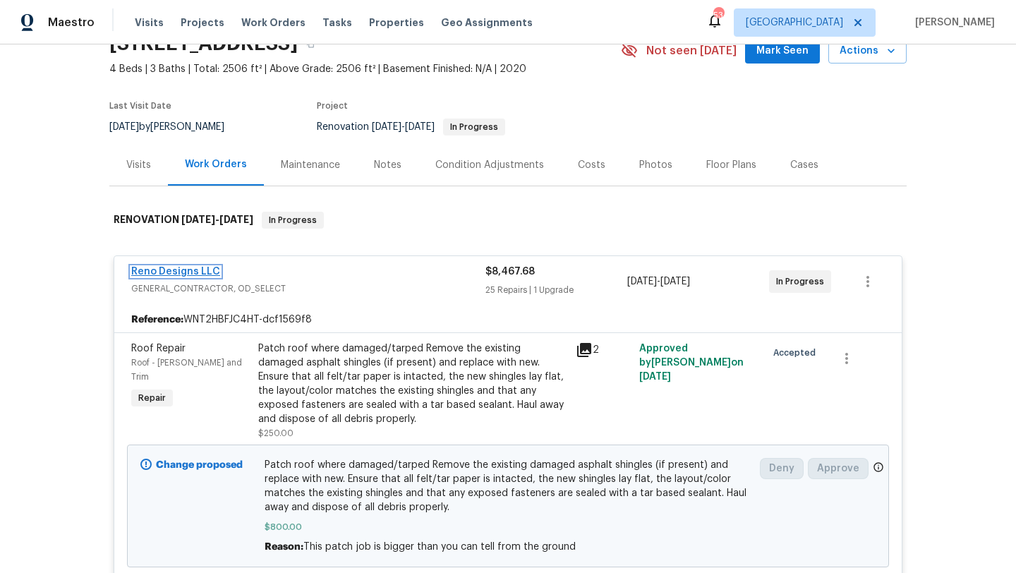
click at [205, 270] on link "Reno Designs LLC" at bounding box center [175, 272] width 89 height 10
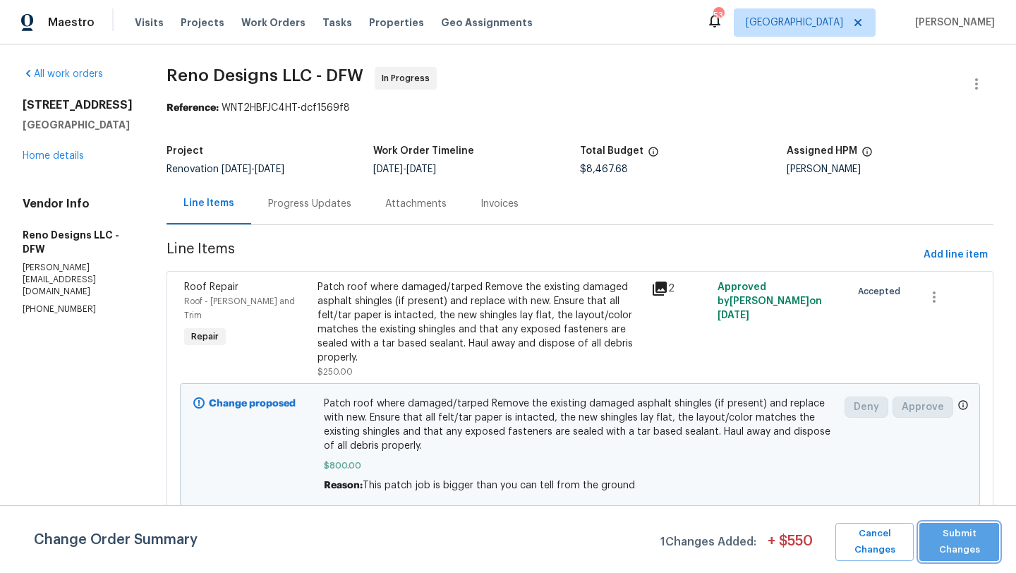
click at [943, 532] on span "Submit Changes" at bounding box center [959, 541] width 66 height 32
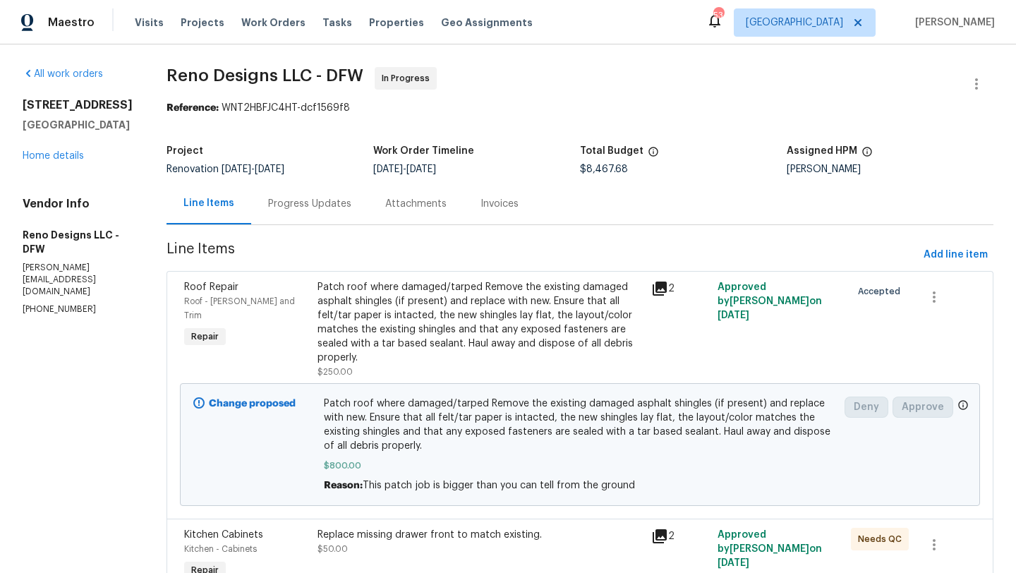
click at [60, 163] on div "[STREET_ADDRESS] Home details" at bounding box center [78, 130] width 110 height 65
click at [61, 161] on link "Home details" at bounding box center [53, 156] width 61 height 10
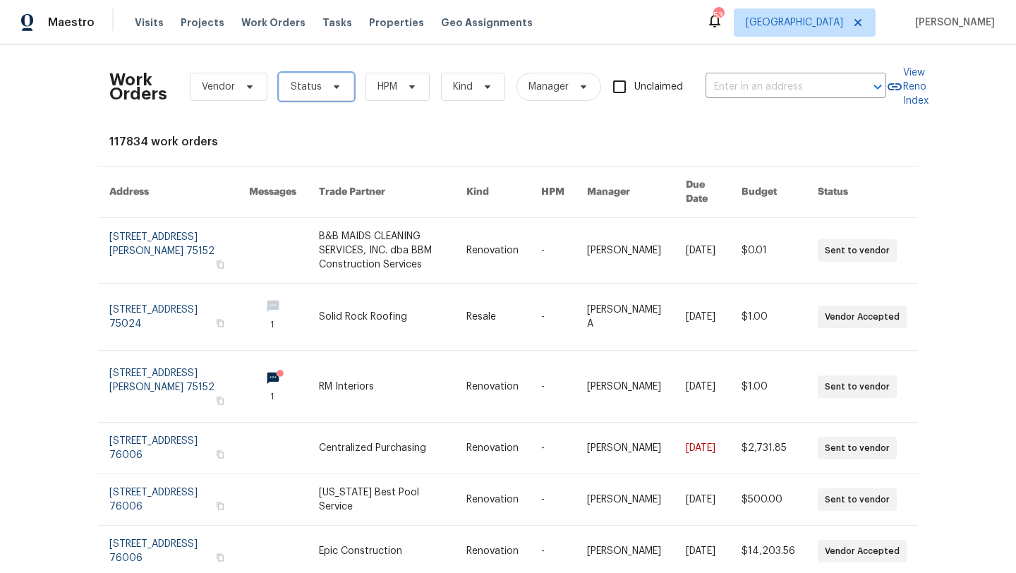
click at [331, 90] on icon at bounding box center [336, 86] width 11 height 11
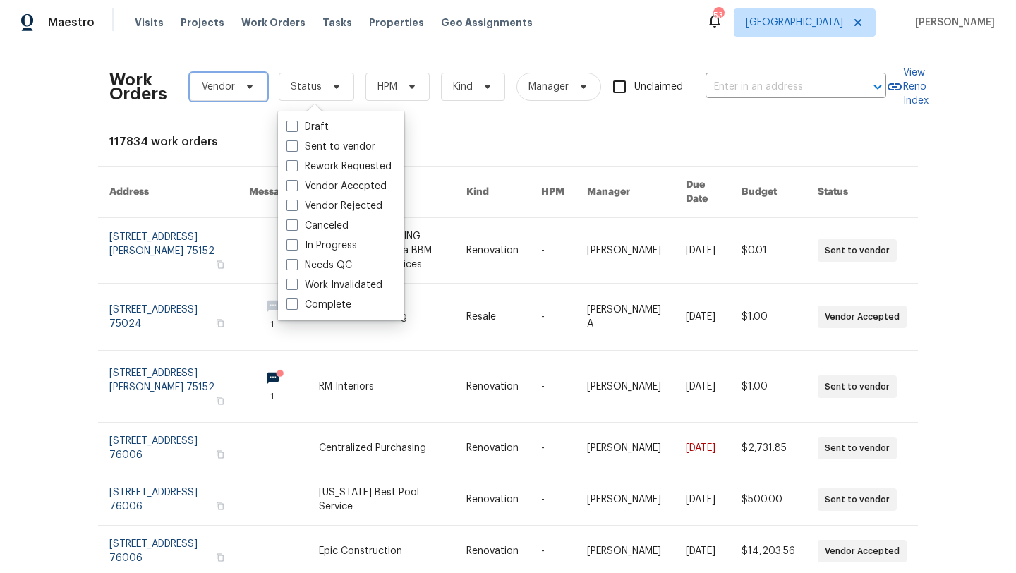
click at [239, 94] on span "Vendor" at bounding box center [229, 87] width 78 height 28
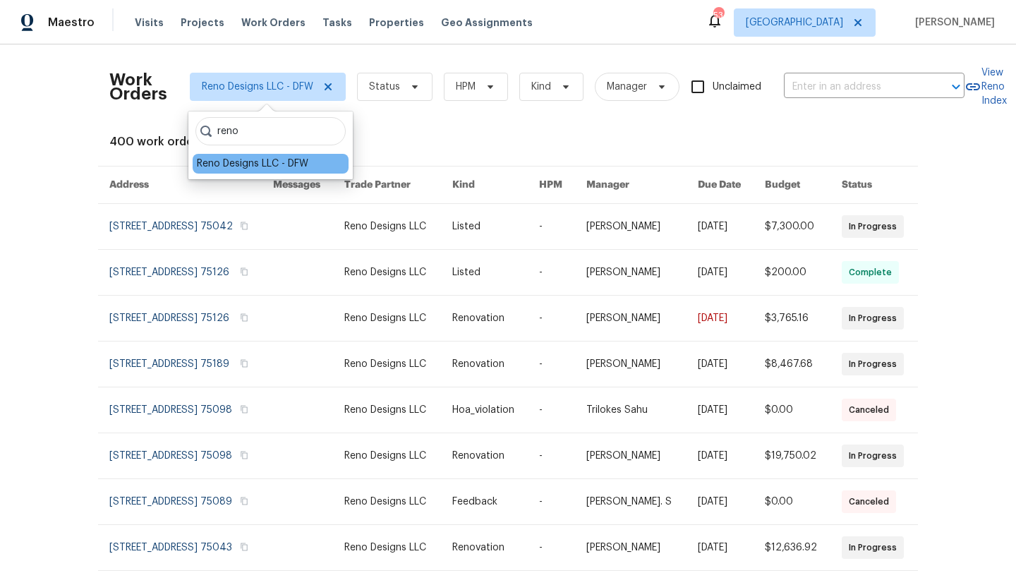
type input "reno"
click at [250, 162] on div "Reno Designs LLC - DFW" at bounding box center [252, 164] width 111 height 14
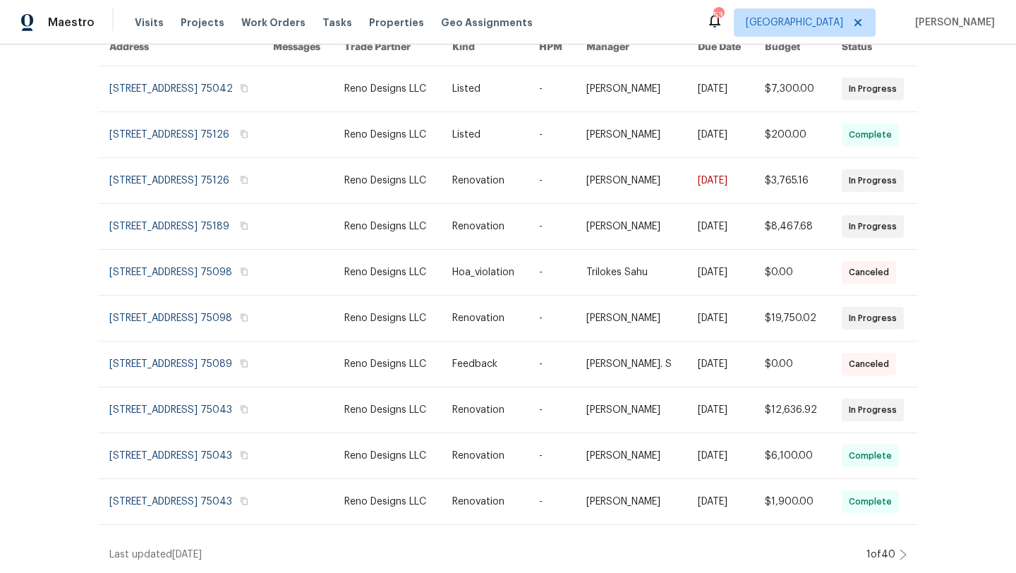
scroll to position [194, 0]
click at [902, 551] on icon at bounding box center [902, 554] width 7 height 11
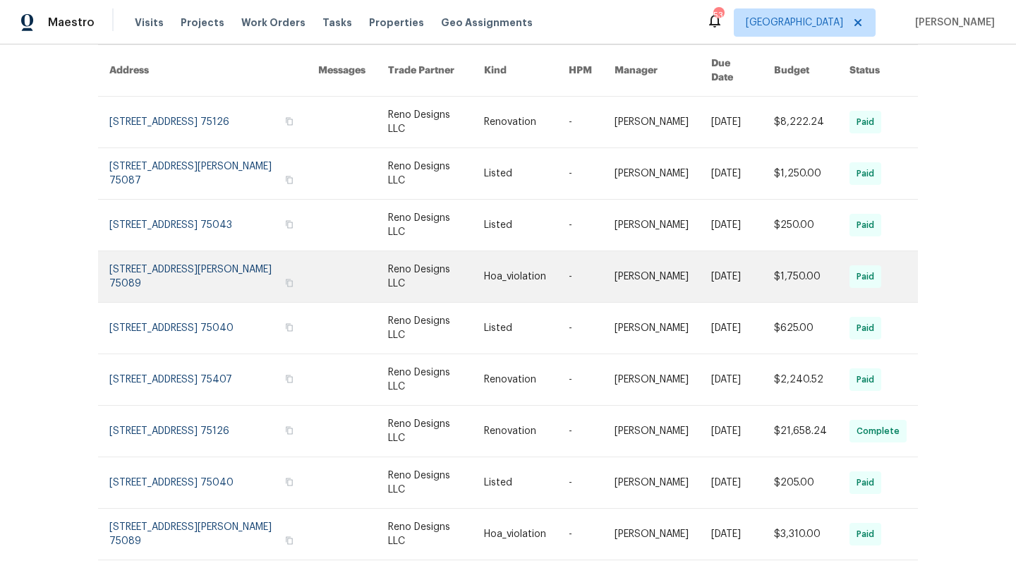
scroll to position [0, 0]
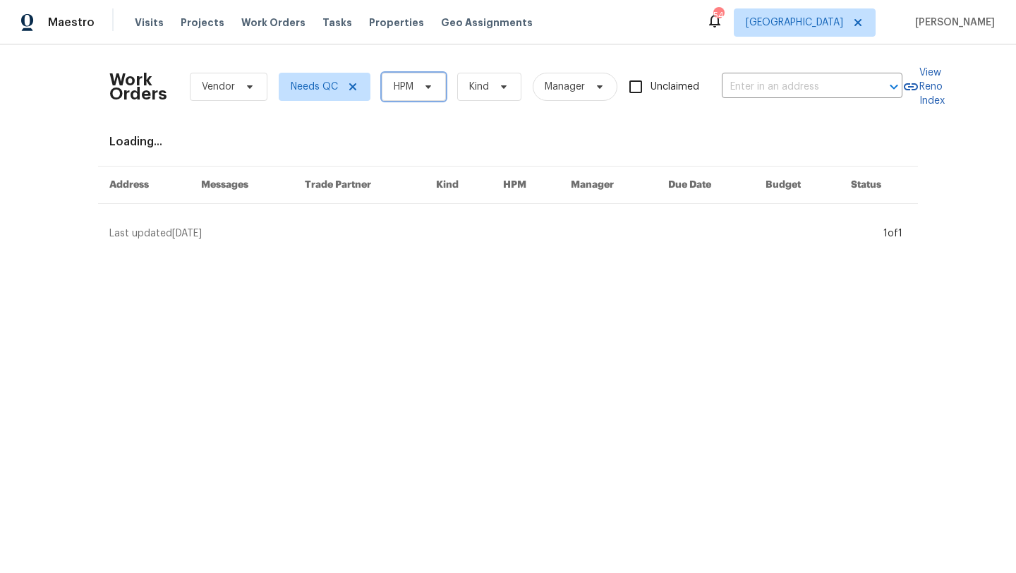
click at [401, 88] on span "HPM" at bounding box center [404, 87] width 20 height 14
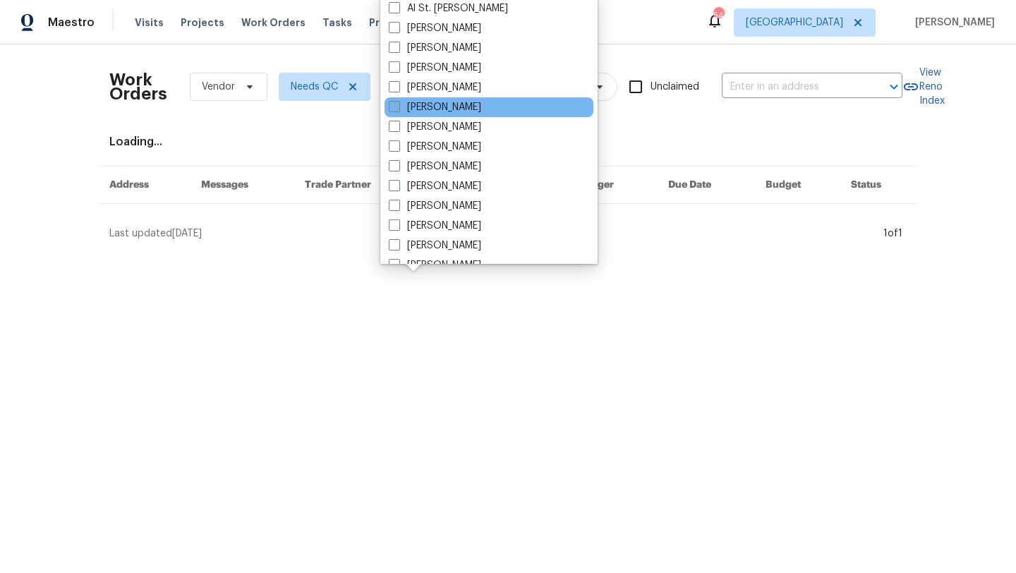
click at [423, 102] on label "[PERSON_NAME]" at bounding box center [435, 107] width 92 height 14
click at [398, 102] on input "[PERSON_NAME]" at bounding box center [393, 104] width 9 height 9
checkbox input "true"
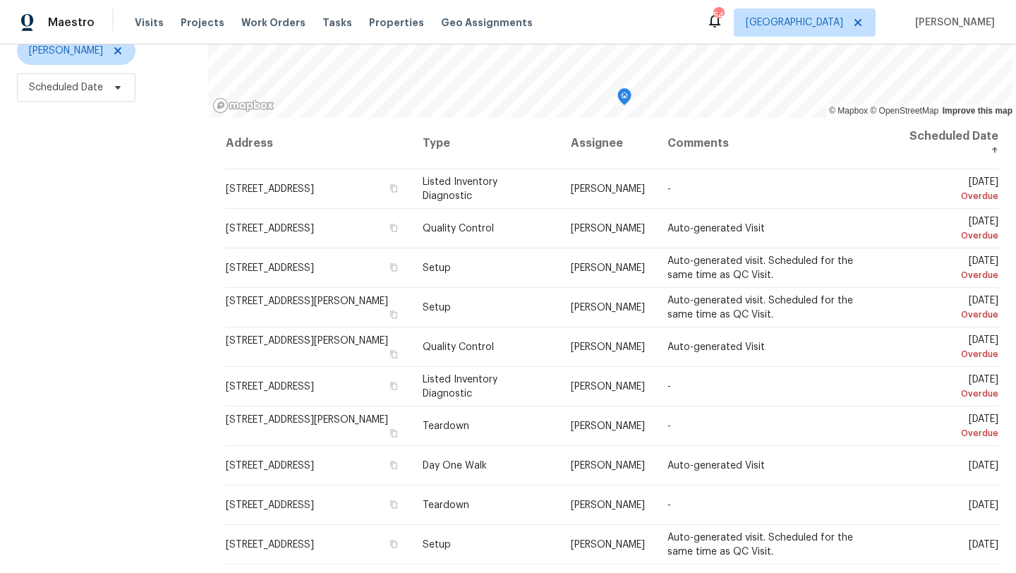
scroll to position [183, 0]
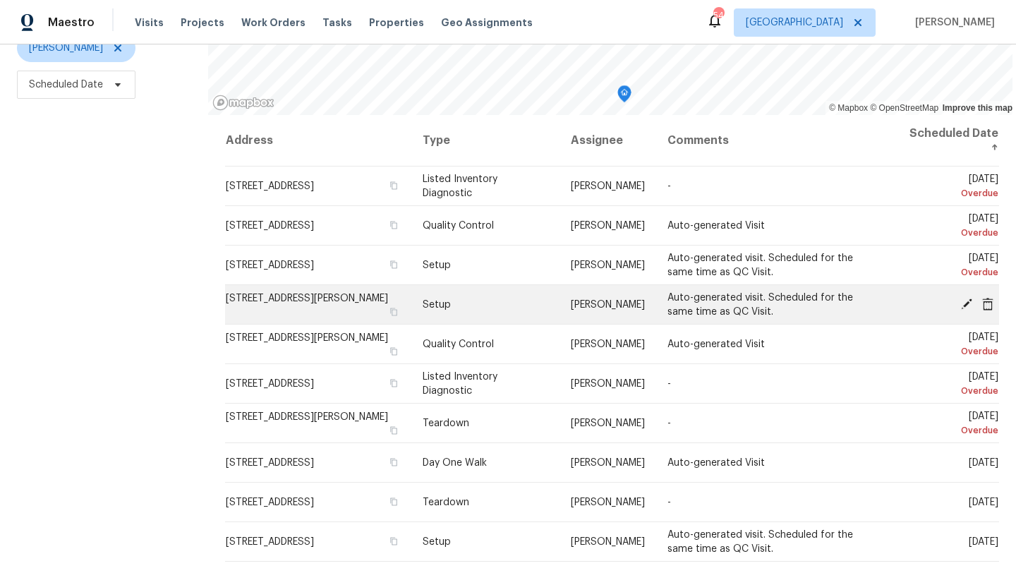
click at [968, 300] on icon at bounding box center [966, 303] width 11 height 11
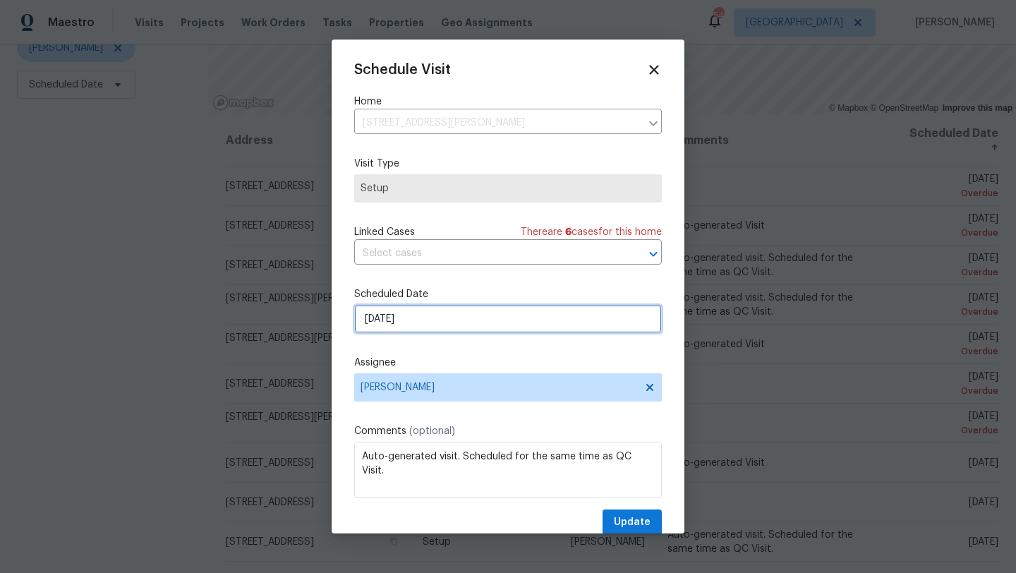
click at [464, 322] on input "[DATE]" at bounding box center [508, 319] width 308 height 28
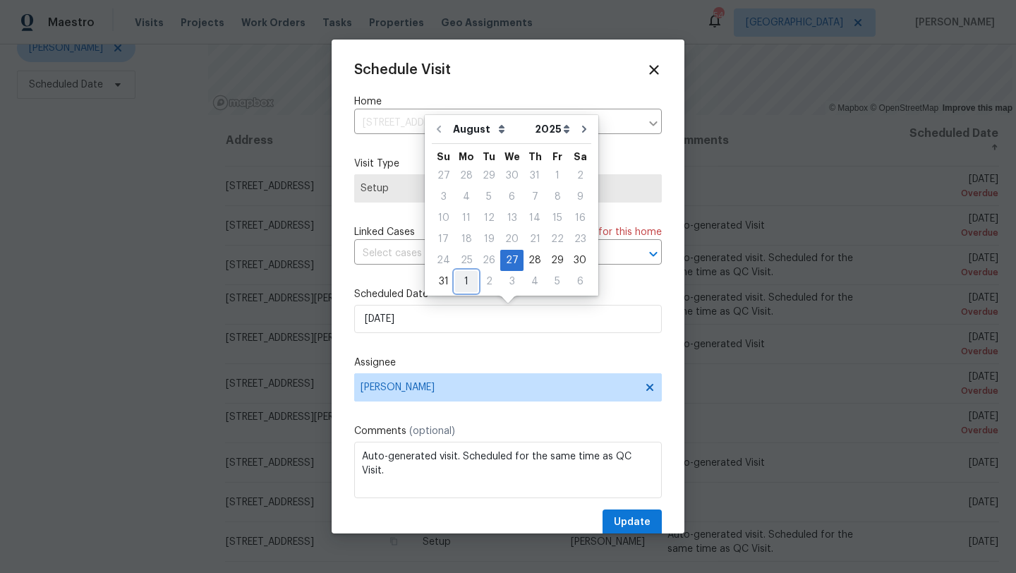
click at [466, 283] on div "1" at bounding box center [466, 282] width 23 height 20
type input "[DATE]"
select select "8"
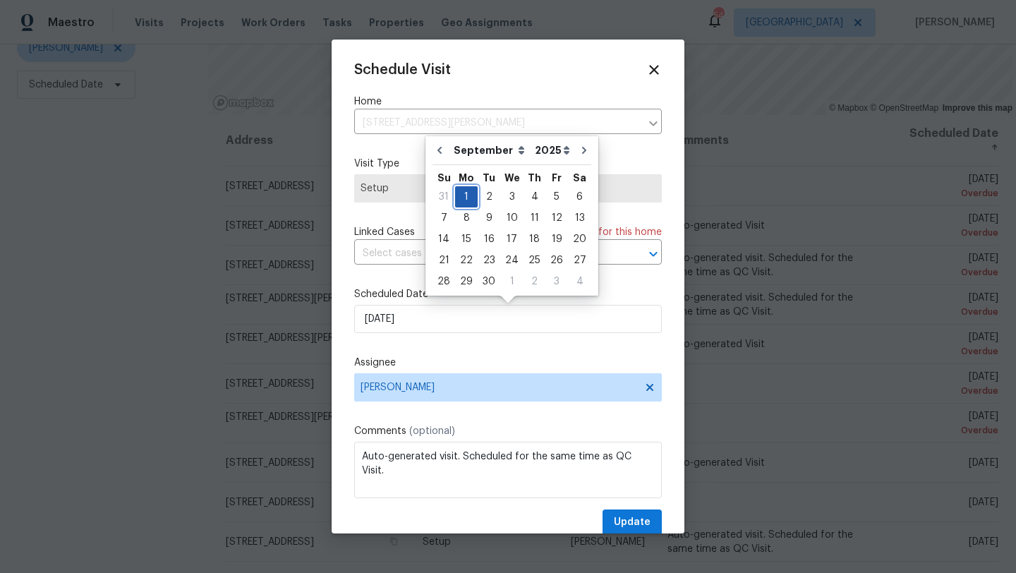
click at [463, 197] on div "1" at bounding box center [466, 197] width 23 height 20
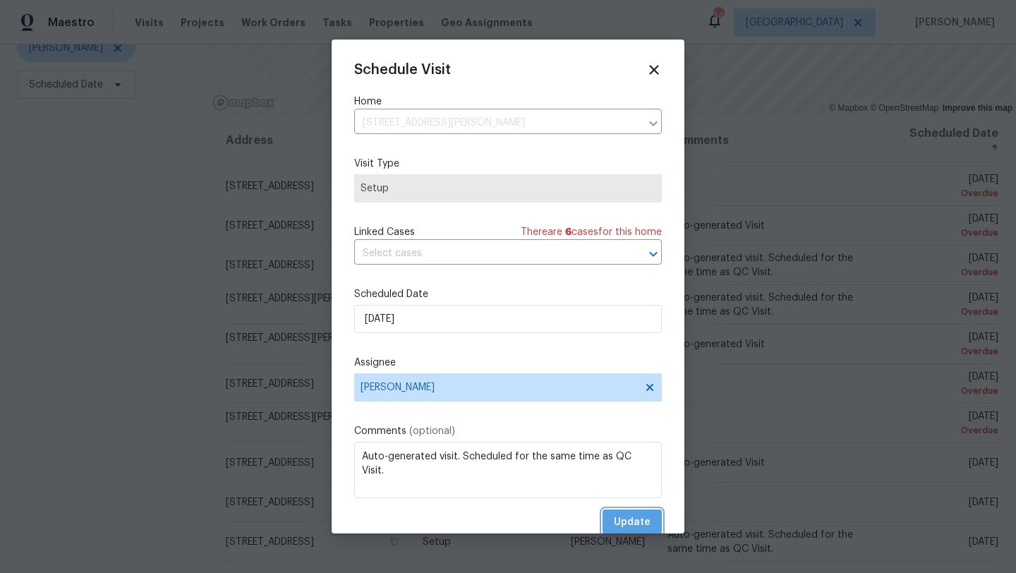
click at [638, 523] on span "Update" at bounding box center [632, 523] width 37 height 18
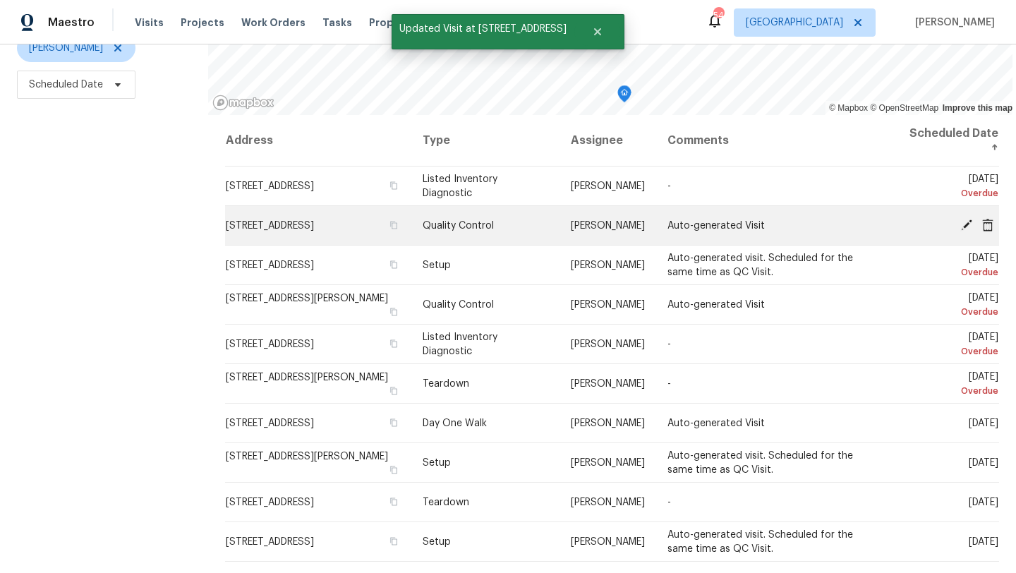
click at [966, 224] on icon at bounding box center [966, 224] width 11 height 11
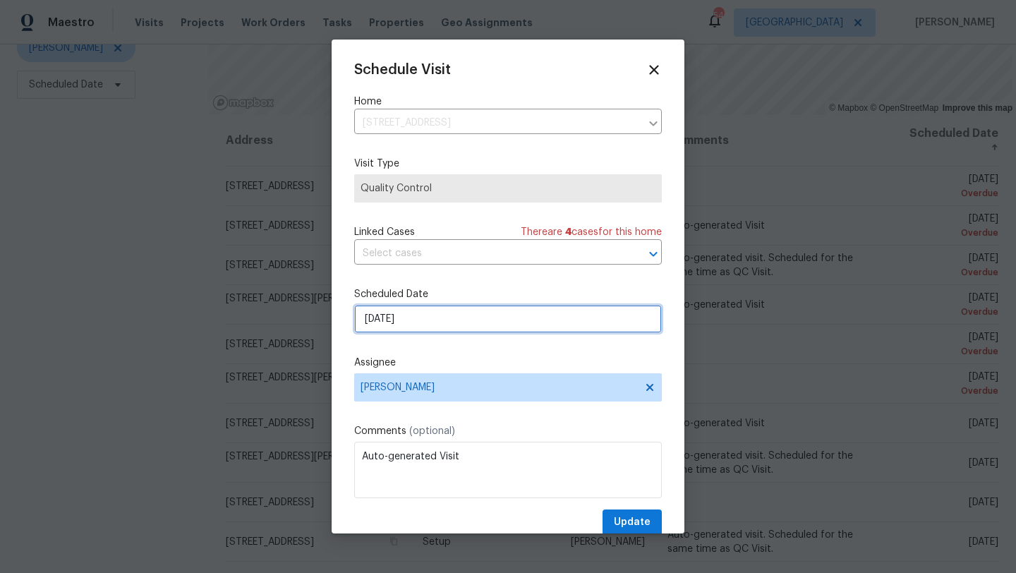
click at [396, 327] on input "[DATE]" at bounding box center [508, 319] width 308 height 28
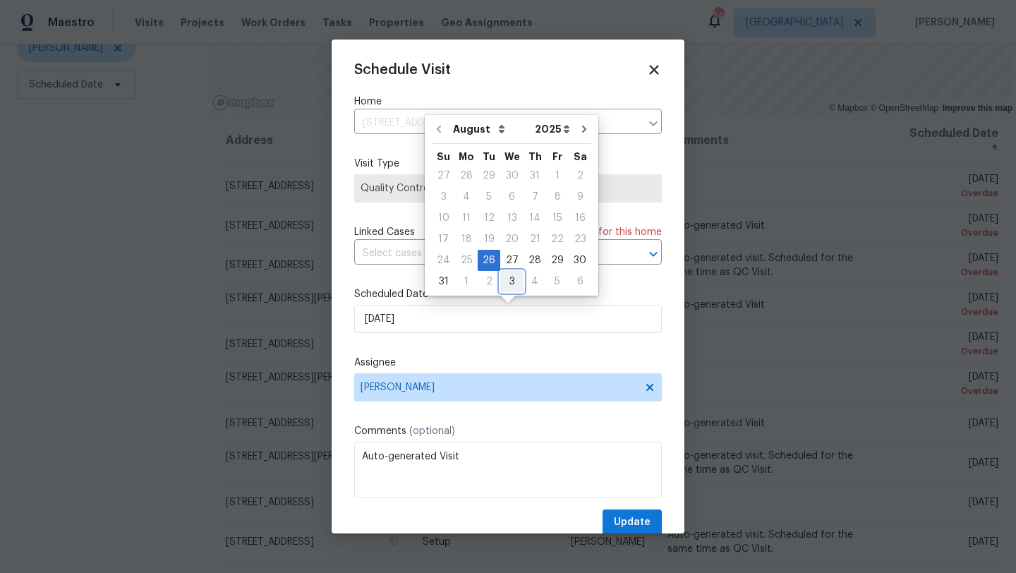
click at [509, 282] on div "3" at bounding box center [511, 282] width 23 height 20
type input "[DATE]"
select select "8"
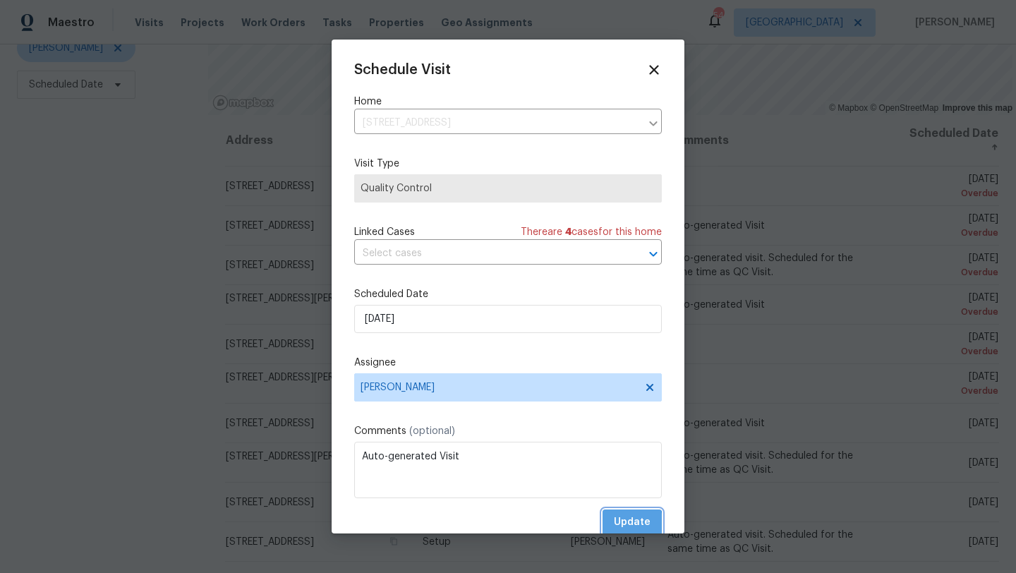
click at [626, 524] on span "Update" at bounding box center [632, 523] width 37 height 18
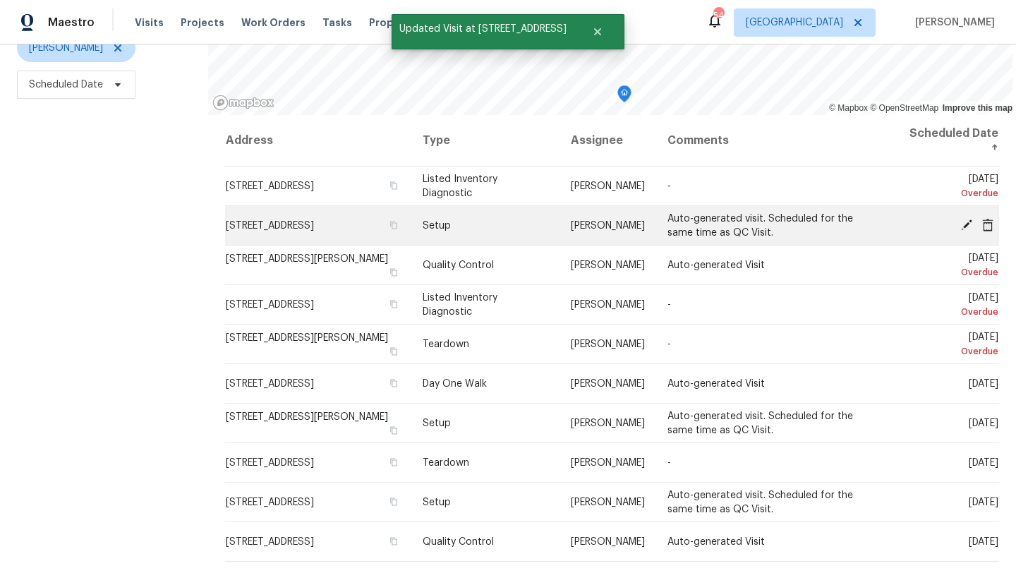
click at [970, 219] on icon at bounding box center [966, 224] width 11 height 11
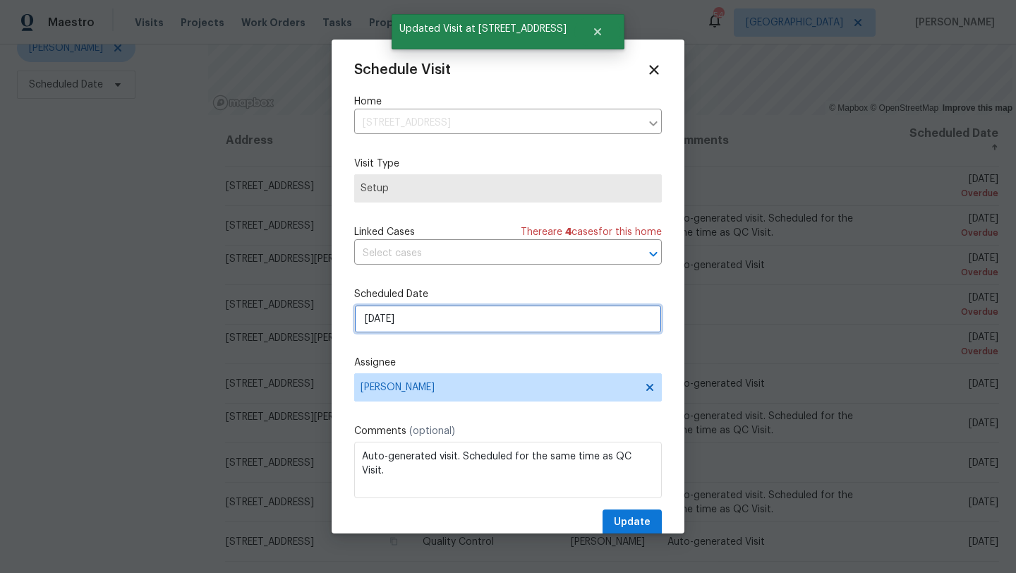
click at [460, 319] on input "[DATE]" at bounding box center [508, 319] width 308 height 28
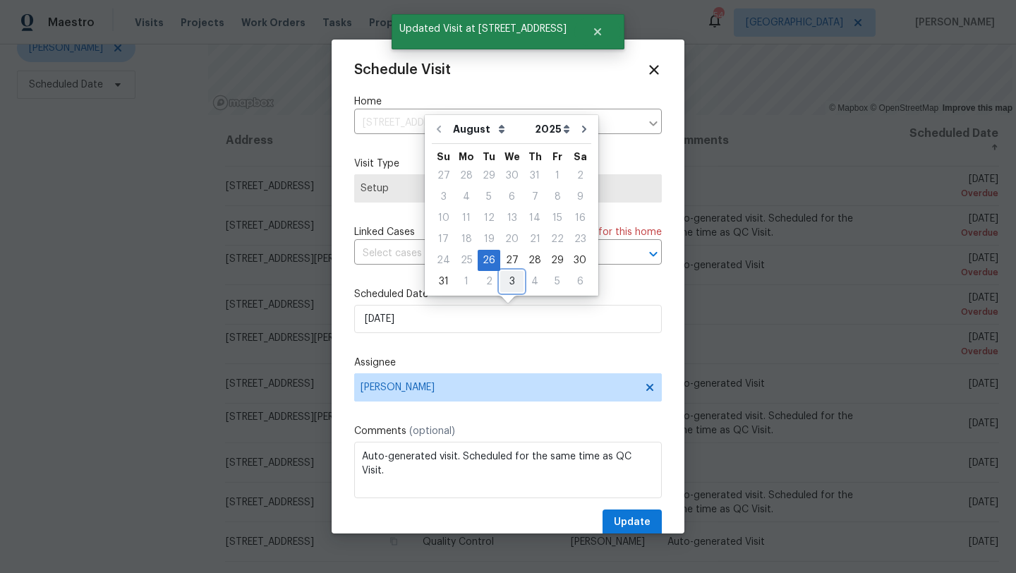
click at [511, 283] on div "3" at bounding box center [511, 282] width 23 height 20
type input "[DATE]"
select select "8"
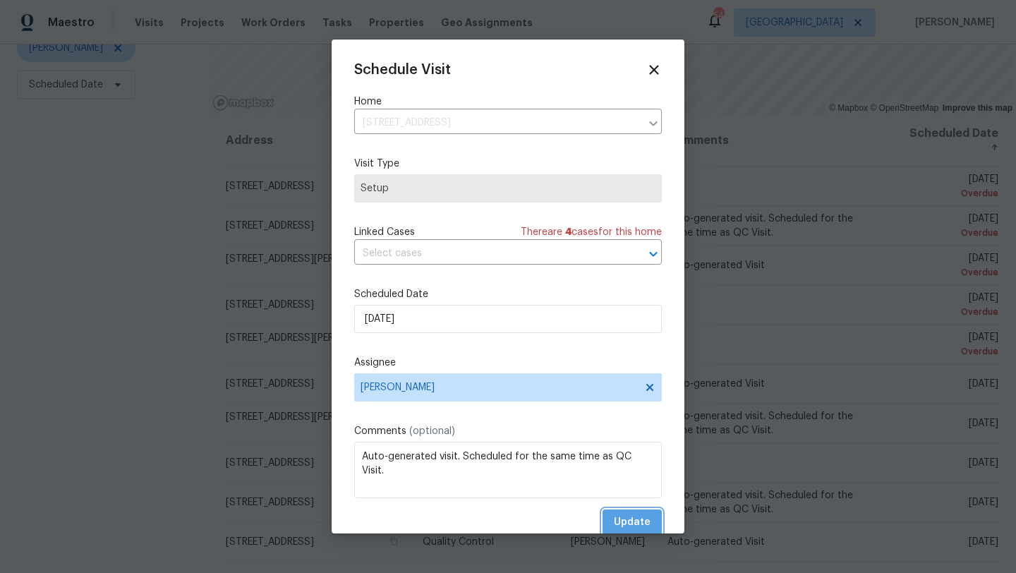
click at [625, 515] on span "Update" at bounding box center [632, 523] width 37 height 18
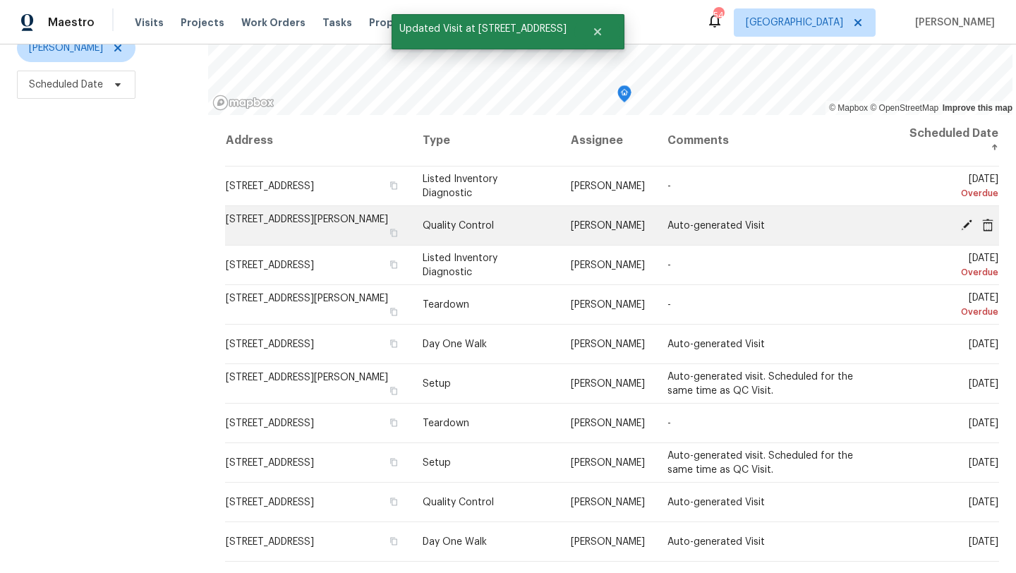
click at [964, 224] on icon at bounding box center [966, 224] width 11 height 11
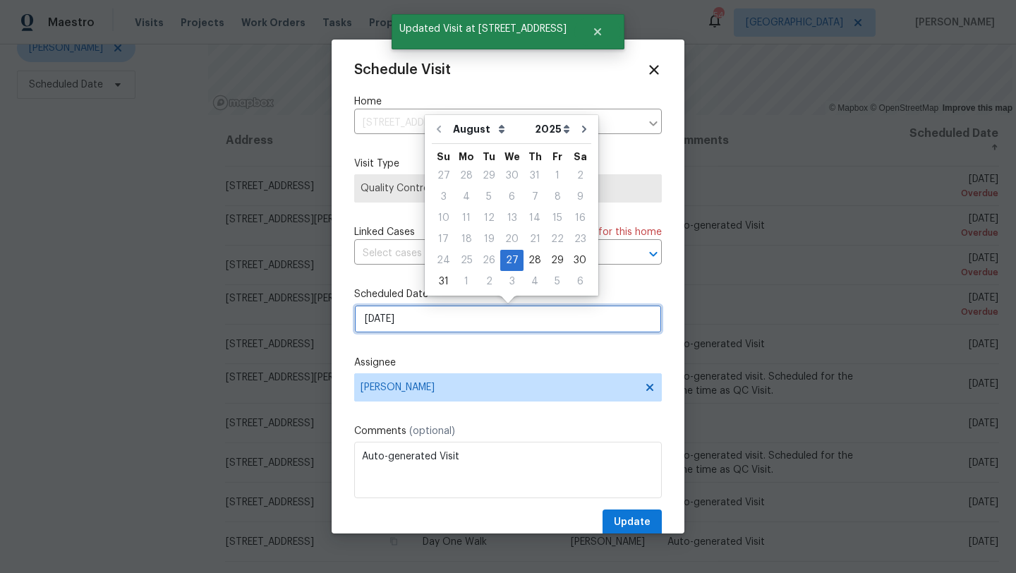
click at [464, 317] on input "[DATE]" at bounding box center [508, 319] width 308 height 28
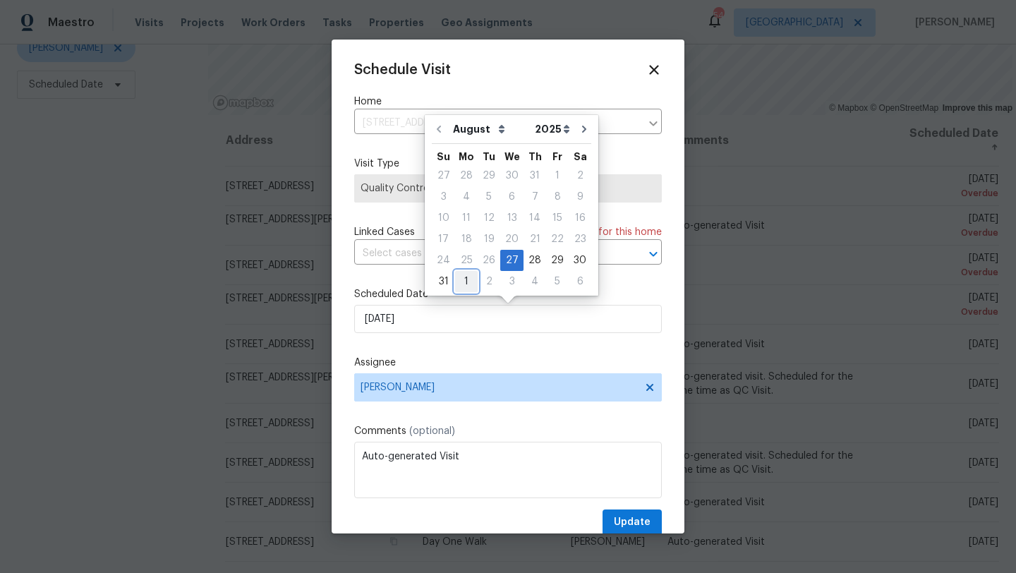
click at [465, 280] on div "1" at bounding box center [466, 282] width 23 height 20
type input "[DATE]"
select select "8"
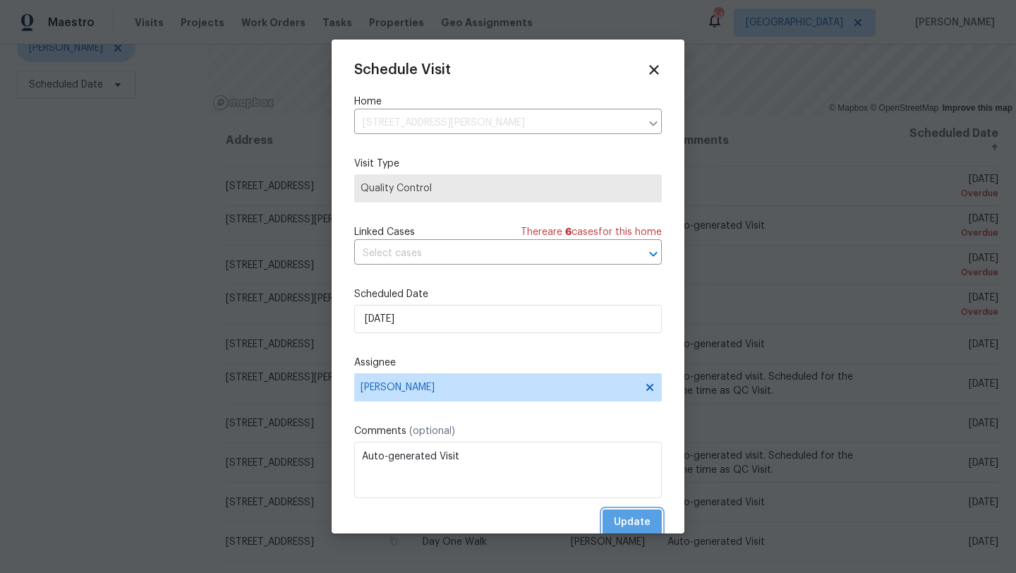
click at [627, 516] on span "Update" at bounding box center [632, 523] width 37 height 18
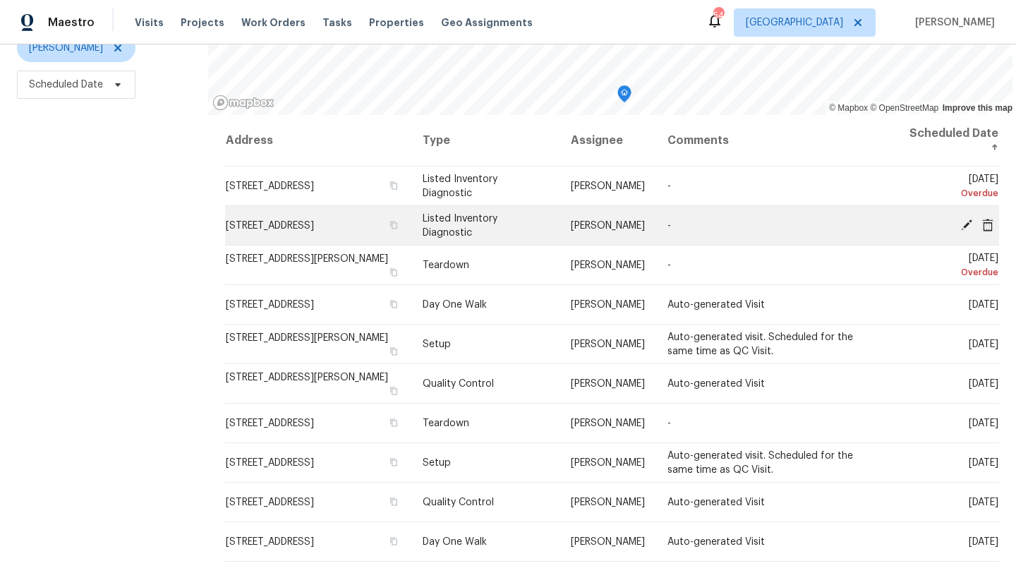
click at [968, 221] on icon at bounding box center [966, 224] width 11 height 11
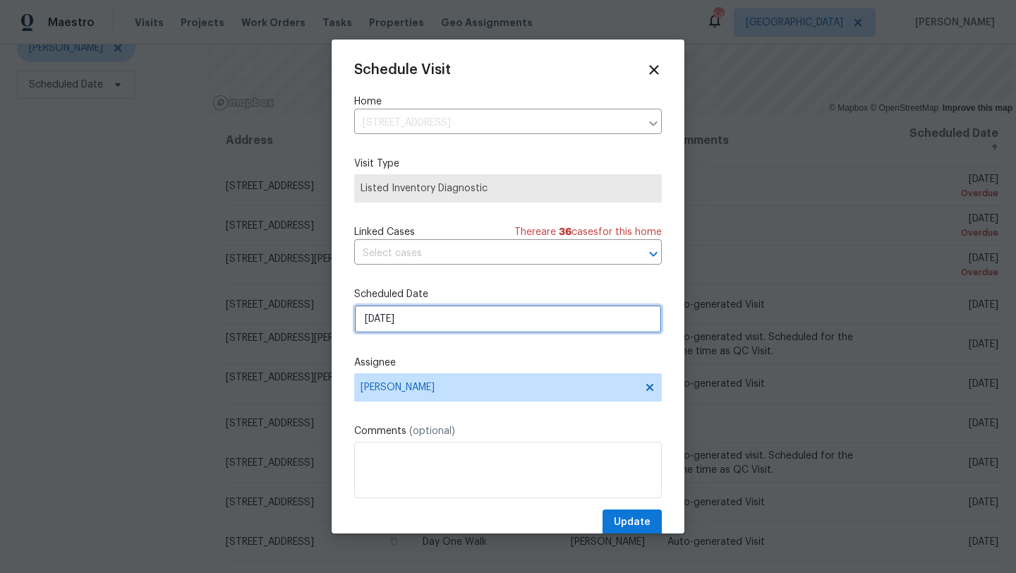
click at [473, 322] on input "[DATE]" at bounding box center [508, 319] width 308 height 28
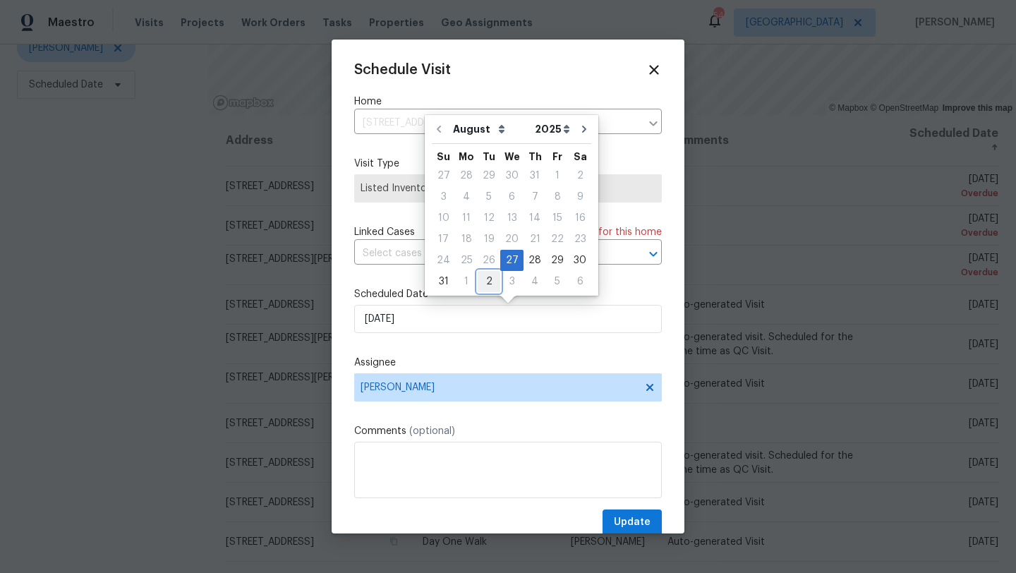
click at [487, 285] on div "2" at bounding box center [489, 282] width 23 height 20
type input "[DATE]"
select select "8"
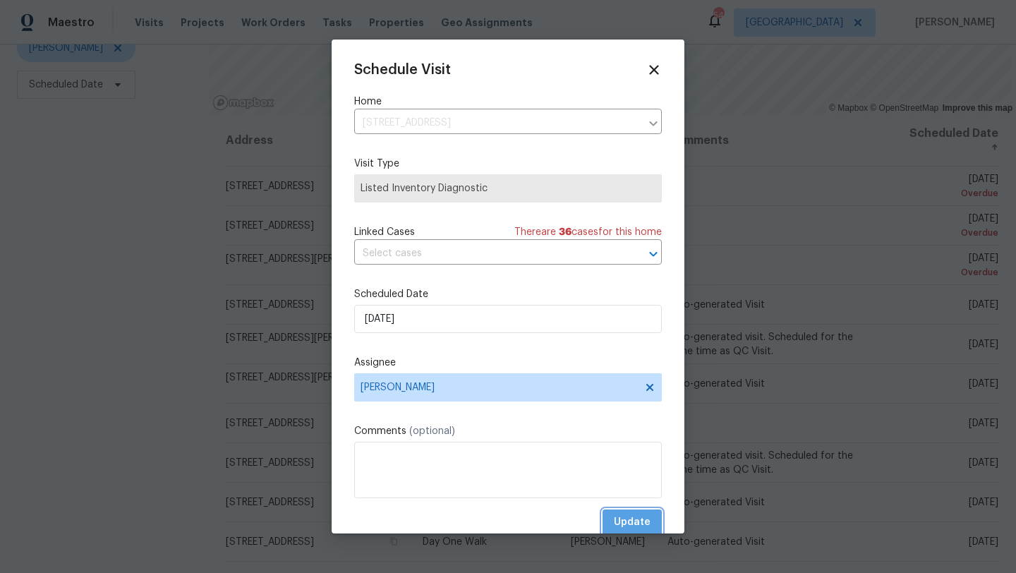
click at [636, 519] on span "Update" at bounding box center [632, 523] width 37 height 18
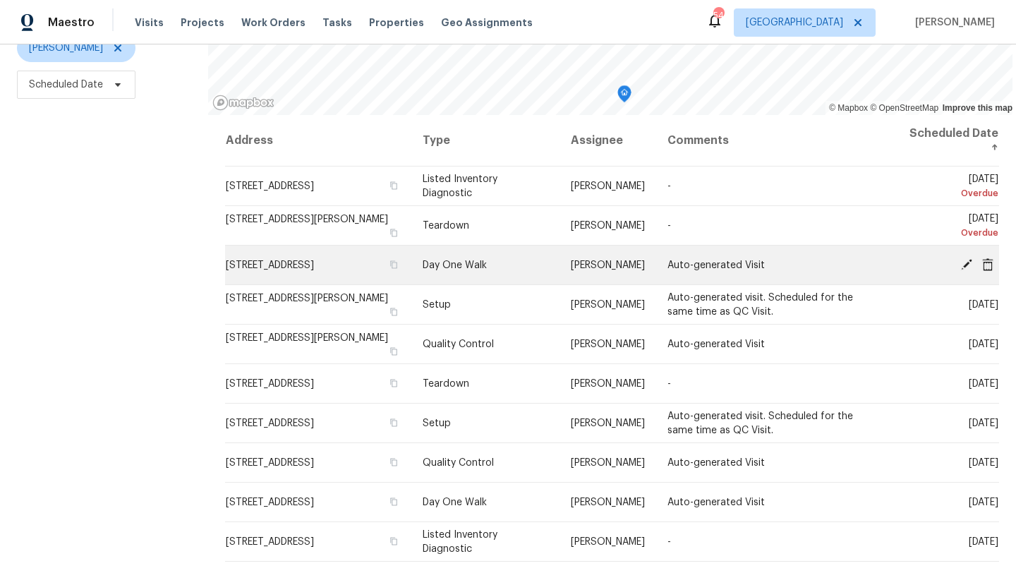
click at [966, 260] on icon at bounding box center [966, 263] width 13 height 13
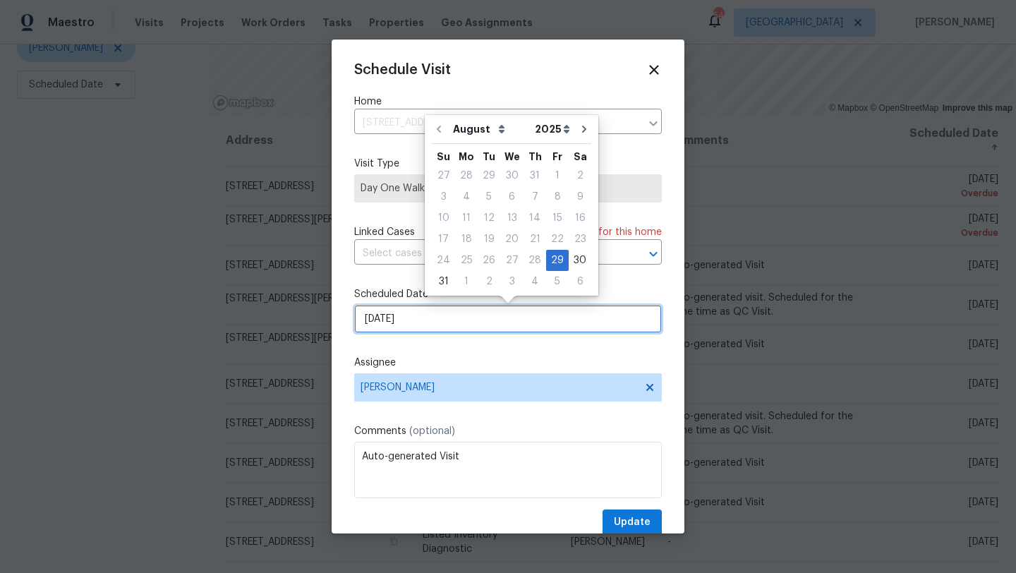
click at [469, 323] on input "[DATE]" at bounding box center [508, 319] width 308 height 28
click at [465, 284] on div "1" at bounding box center [466, 282] width 23 height 20
type input "[DATE]"
select select "8"
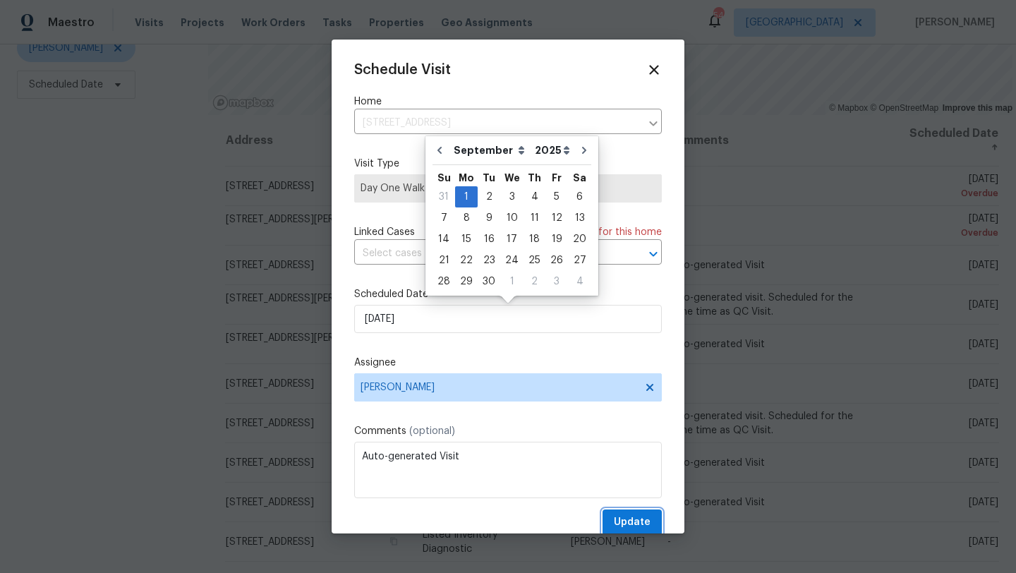
click at [638, 521] on span "Update" at bounding box center [632, 523] width 37 height 18
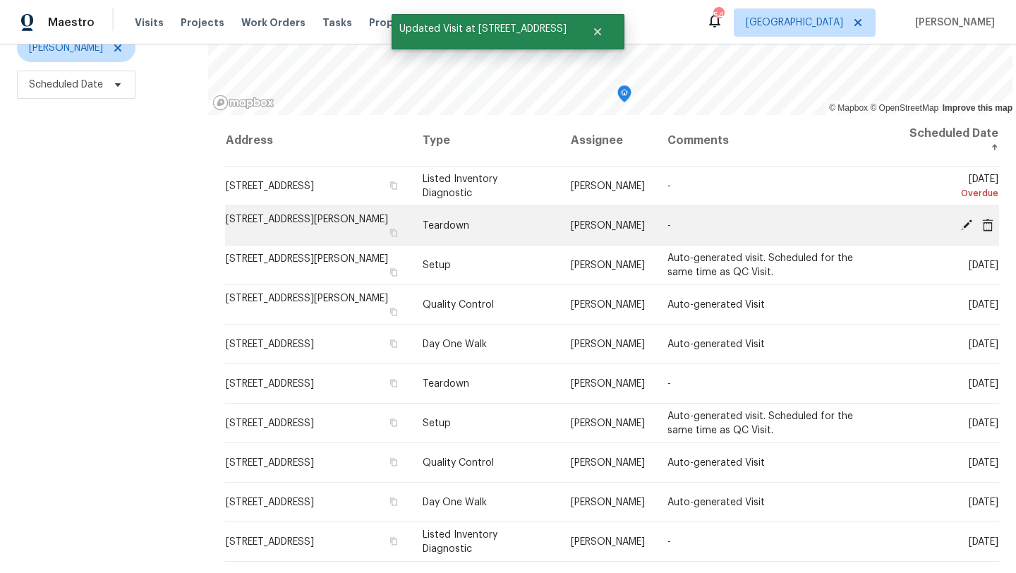
click at [964, 221] on icon at bounding box center [966, 224] width 13 height 13
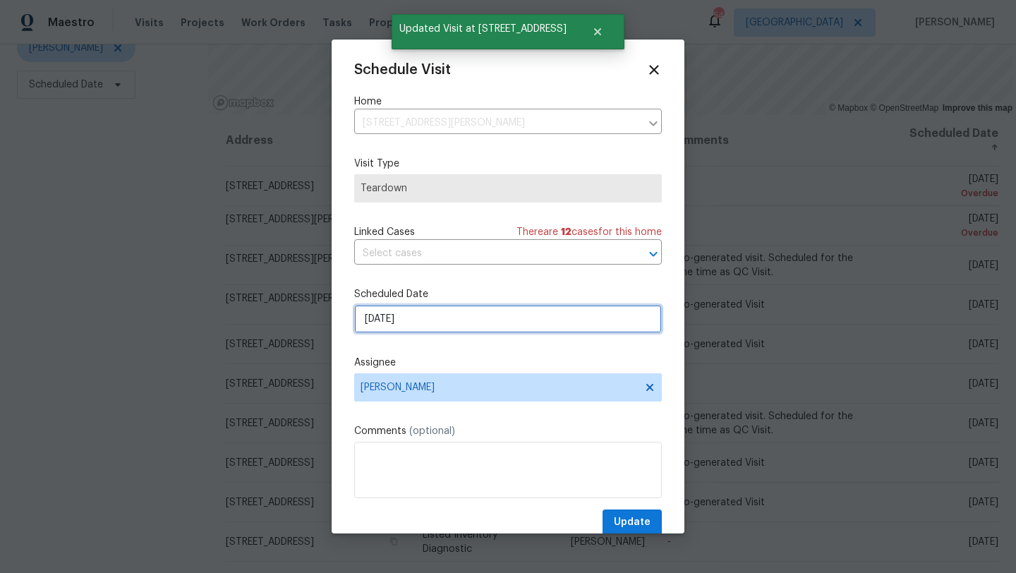
click at [448, 327] on input "[DATE]" at bounding box center [508, 319] width 308 height 28
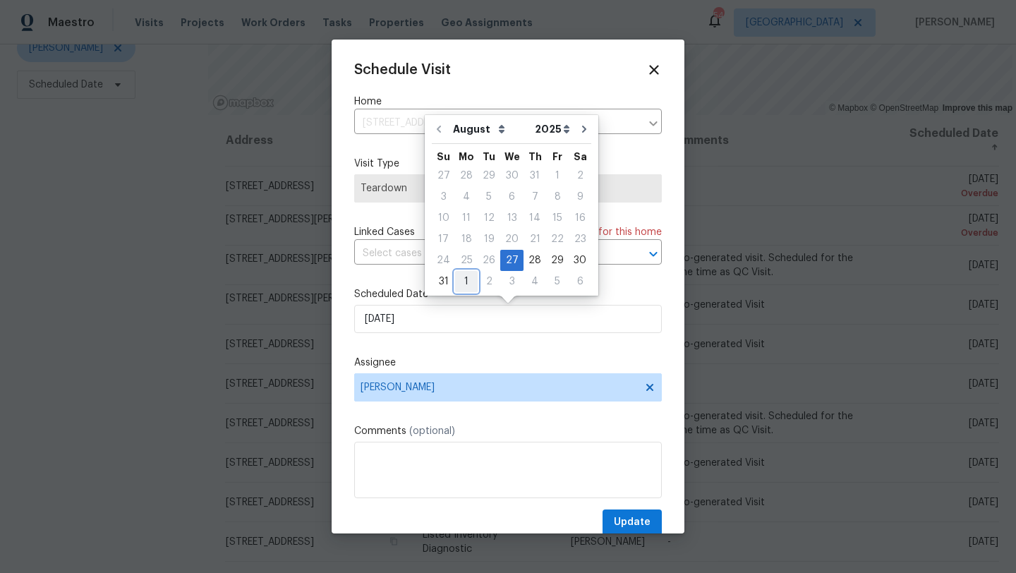
click at [467, 279] on div "1" at bounding box center [466, 282] width 23 height 20
type input "[DATE]"
select select "8"
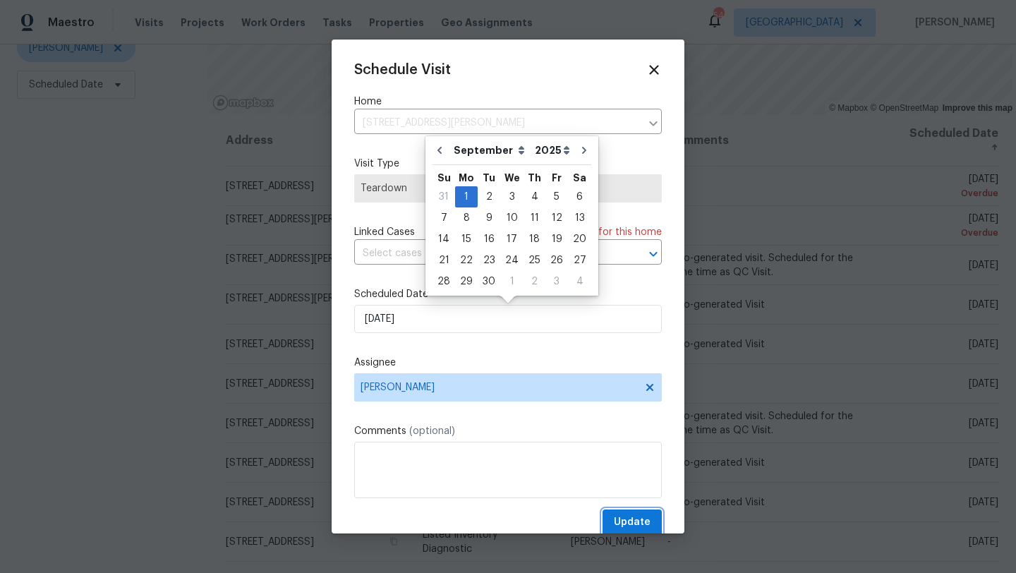
click at [636, 523] on span "Update" at bounding box center [632, 523] width 37 height 18
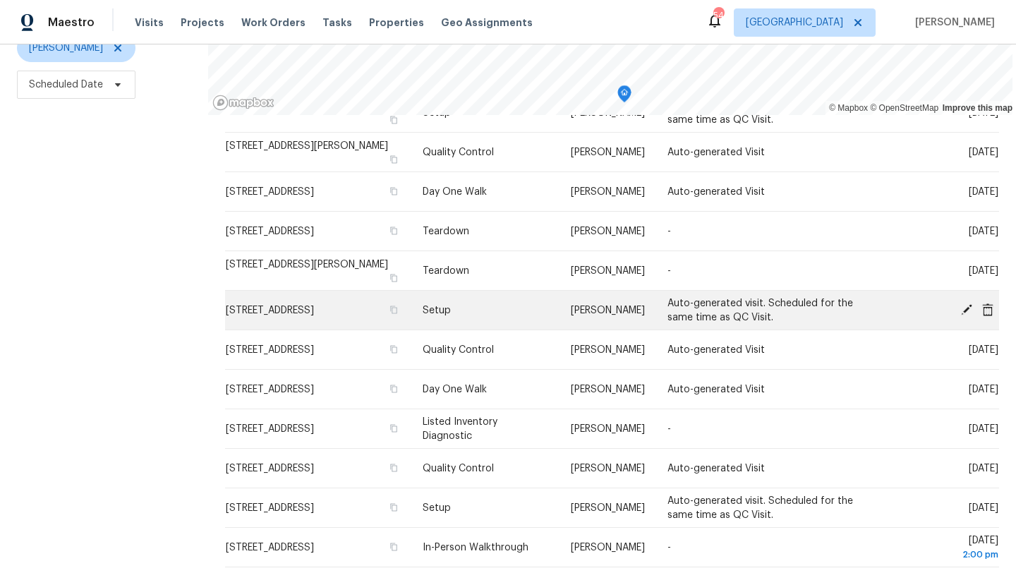
scroll to position [0, 0]
